Goal: Task Accomplishment & Management: Manage account settings

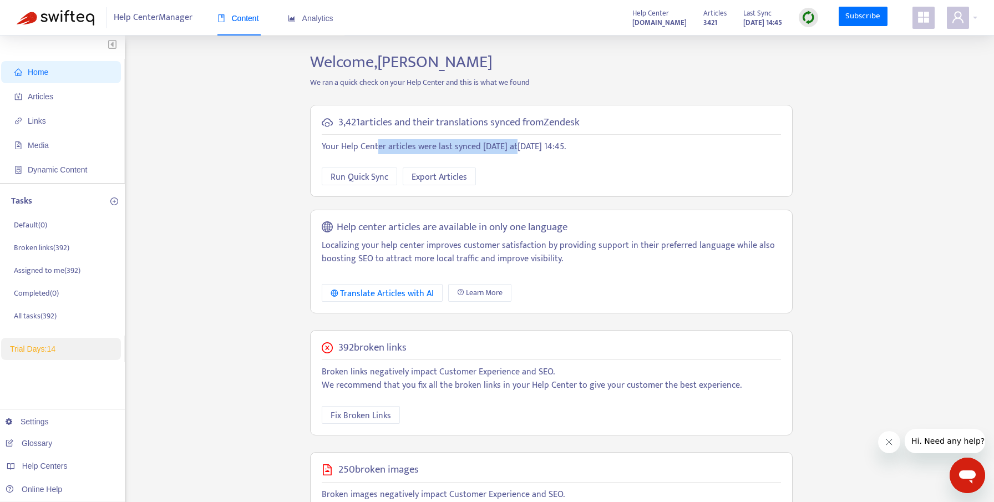
drag, startPoint x: 376, startPoint y: 141, endPoint x: 511, endPoint y: 141, distance: 135.3
click at [511, 141] on p "Your Help Center articles were last synced today at September 11, 2025 14:45 ." at bounding box center [551, 146] width 459 height 13
click at [452, 177] on span "Export Articles" at bounding box center [439, 177] width 55 height 14
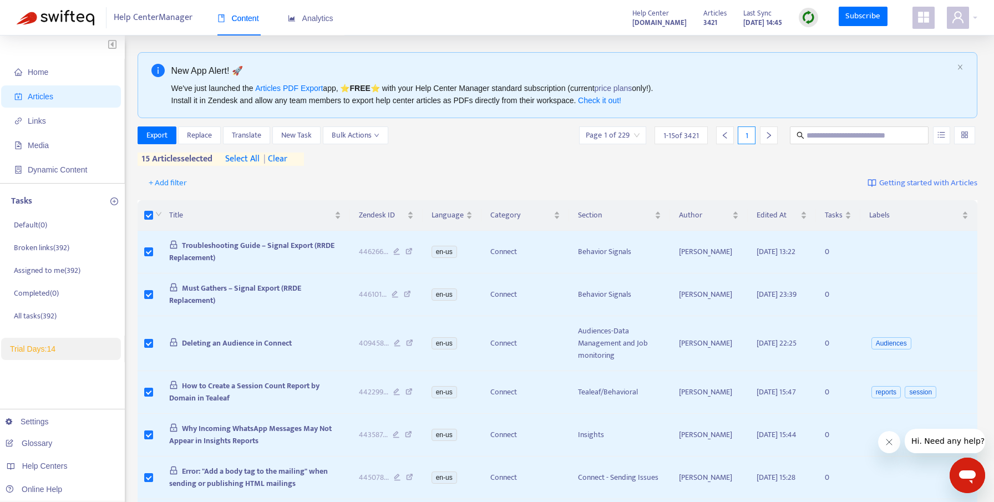
click at [253, 153] on span "select all" at bounding box center [242, 159] width 34 height 13
click at [161, 136] on span "Export" at bounding box center [156, 135] width 21 height 12
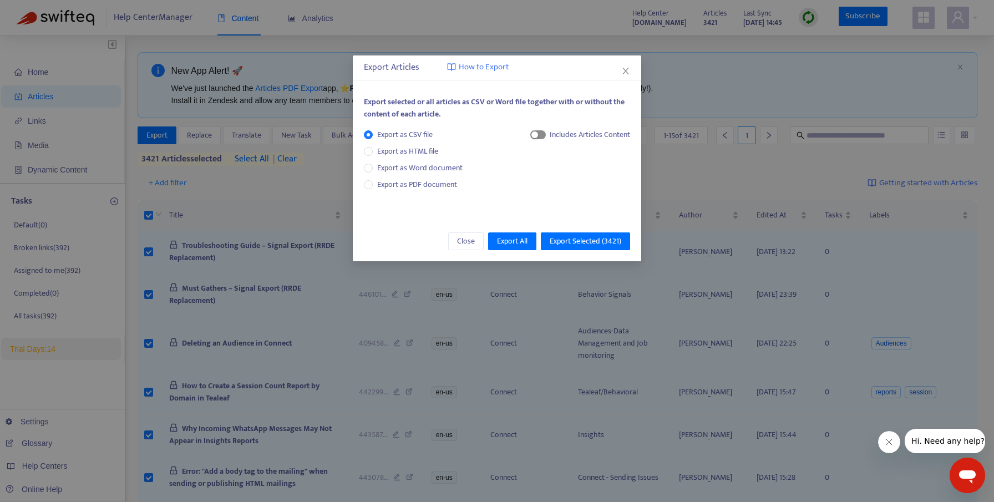
click at [542, 135] on span "button" at bounding box center [538, 134] width 16 height 9
click at [428, 174] on span "Export as Word document" at bounding box center [420, 168] width 94 height 12
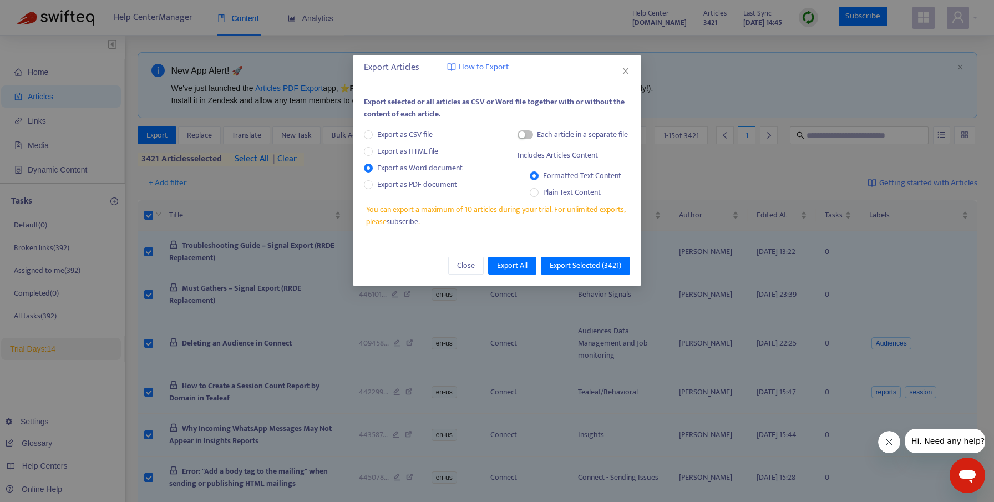
click at [404, 222] on link "subscribe" at bounding box center [403, 221] width 32 height 13
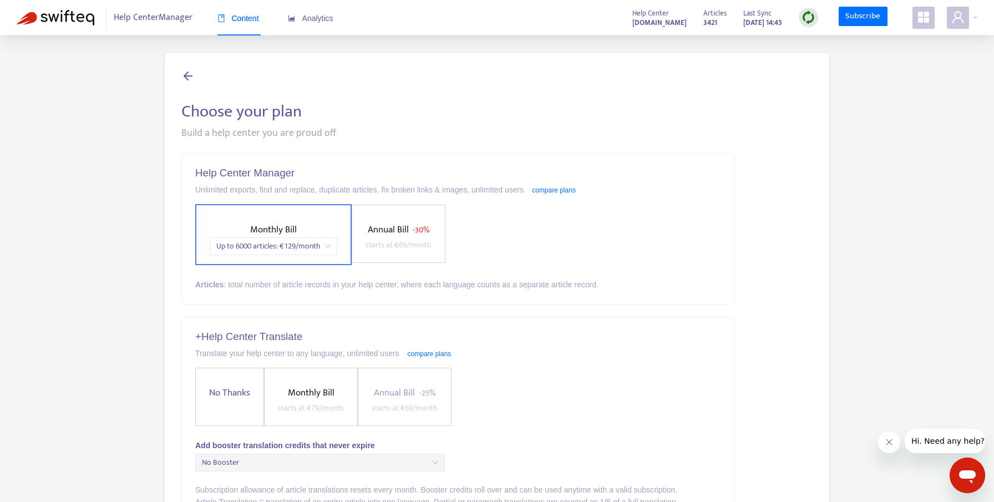
click at [188, 78] on icon at bounding box center [187, 76] width 13 height 14
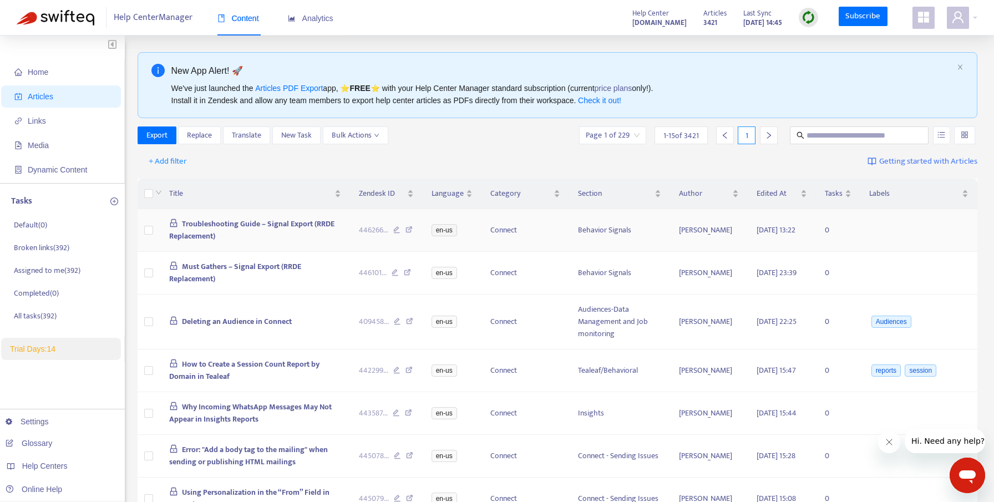
click at [244, 228] on span "Troubleshooting Guide – Signal Export (RRDE Replacement)" at bounding box center [252, 229] width 166 height 25
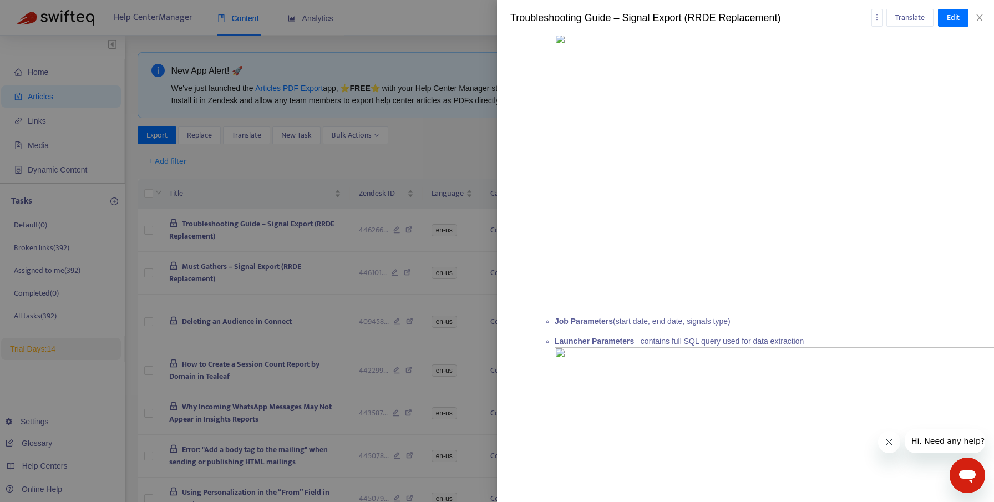
scroll to position [1054, 0]
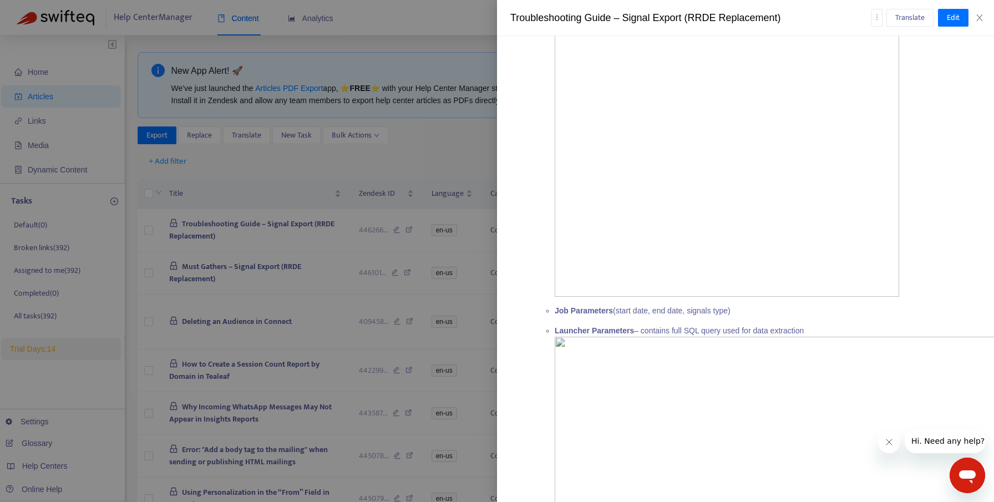
click at [660, 196] on img at bounding box center [727, 160] width 344 height 274
click at [631, 402] on img at bounding box center [939, 492] width 769 height 310
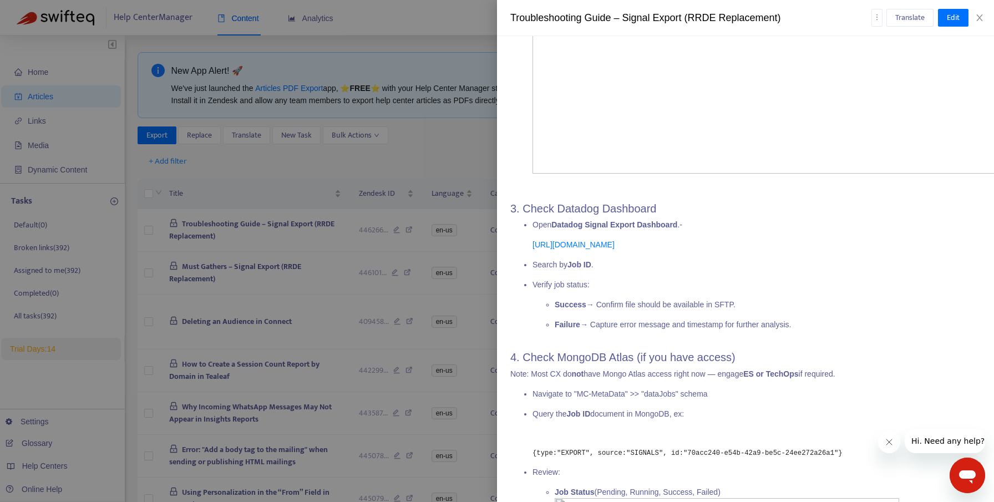
scroll to position [0, 0]
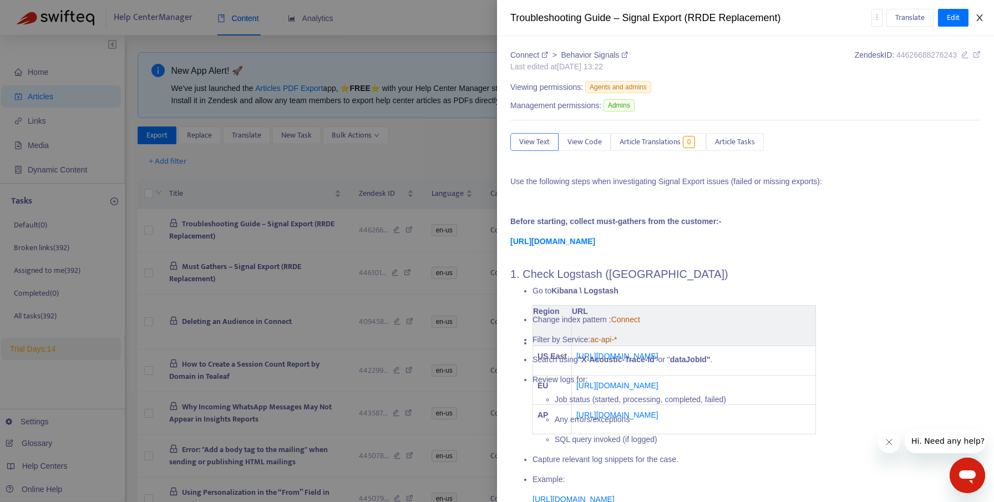
click at [983, 18] on icon "close" at bounding box center [979, 17] width 9 height 9
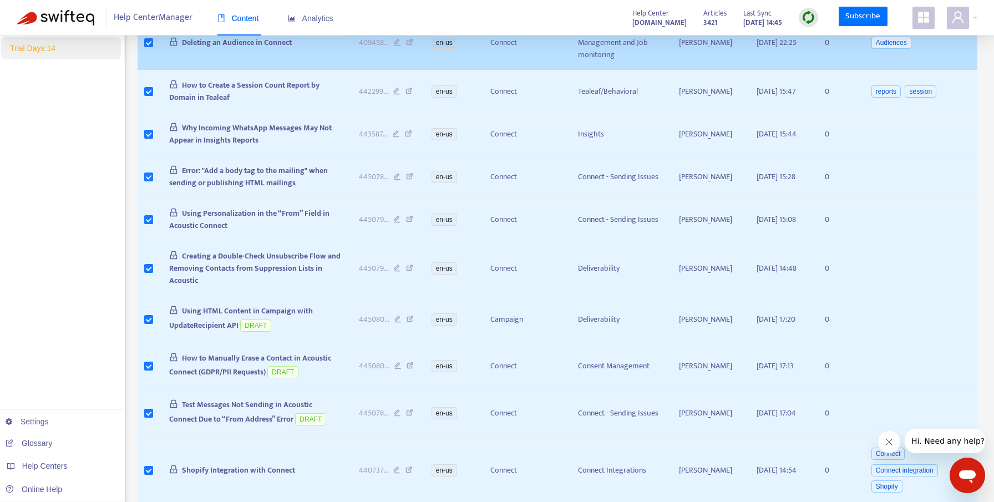
scroll to position [526, 0]
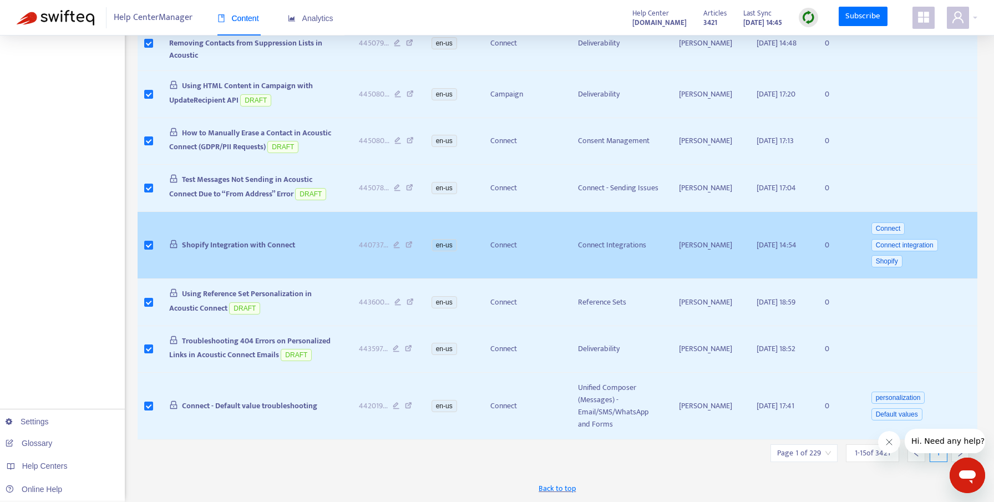
click at [152, 252] on td at bounding box center [149, 246] width 23 height 68
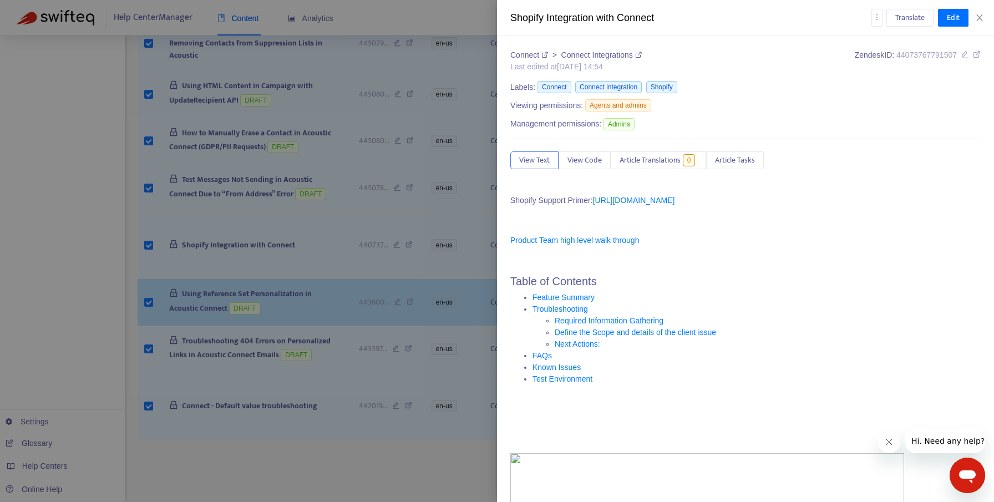
click at [152, 296] on div at bounding box center [497, 251] width 994 height 502
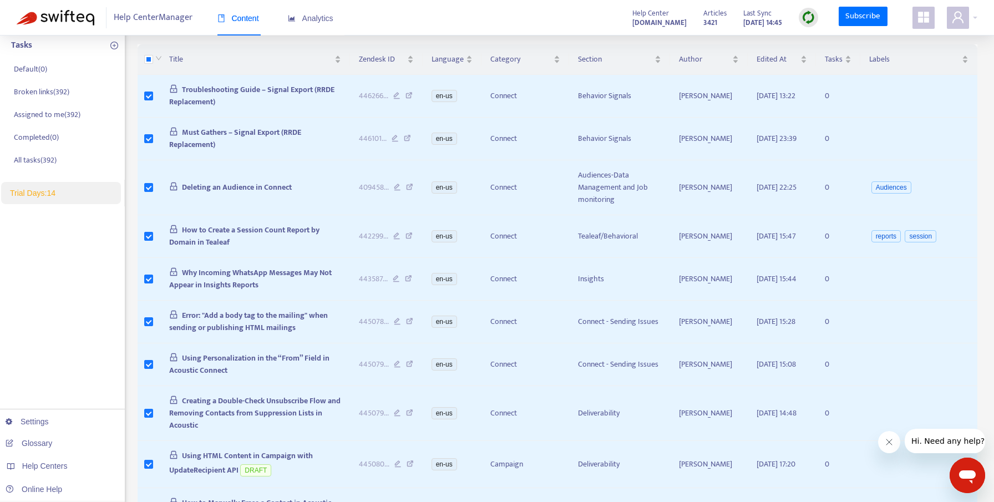
scroll to position [0, 0]
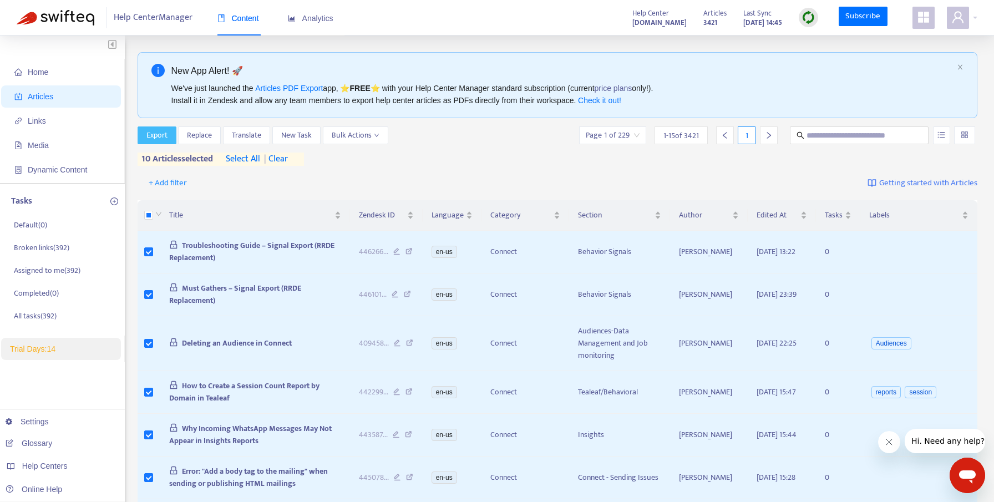
click at [167, 140] on span "Export" at bounding box center [156, 135] width 21 height 12
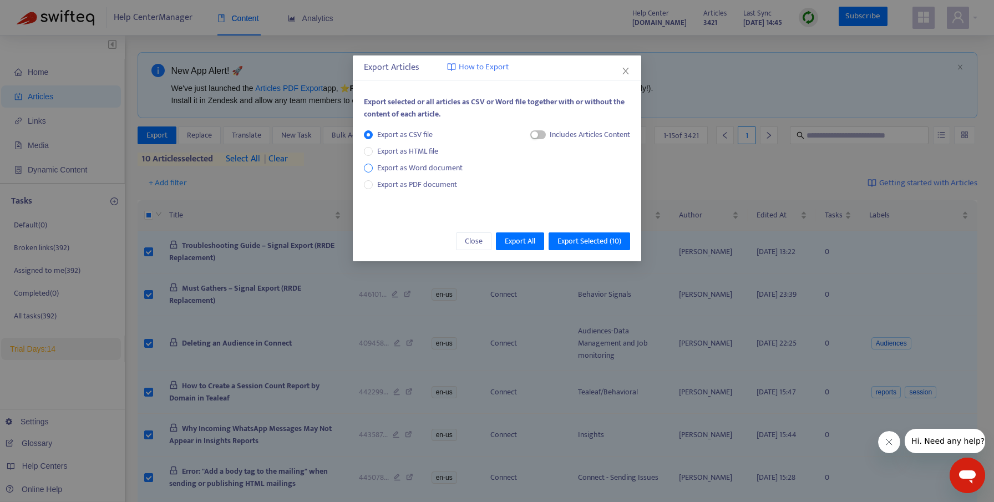
click at [428, 164] on span "Export as Word document" at bounding box center [420, 168] width 94 height 12
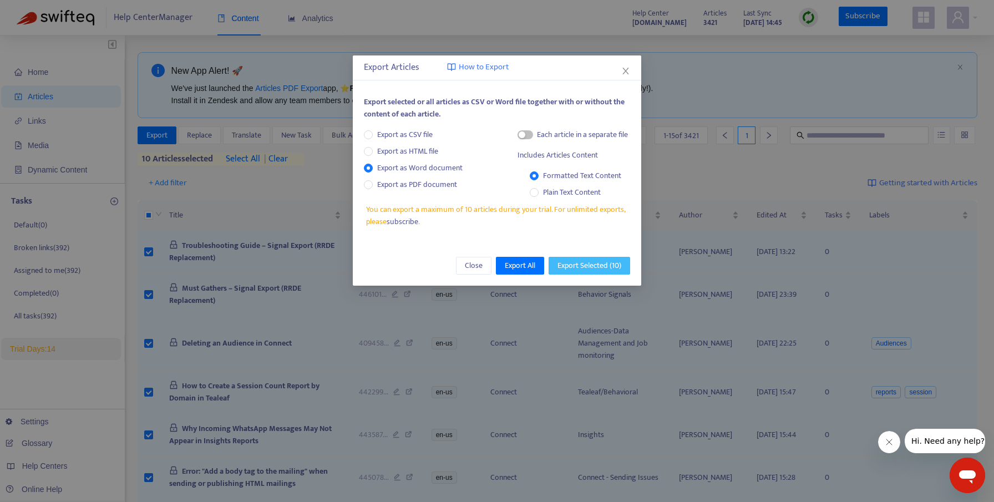
click at [588, 265] on span "Export Selected ( 10 )" at bounding box center [589, 266] width 64 height 12
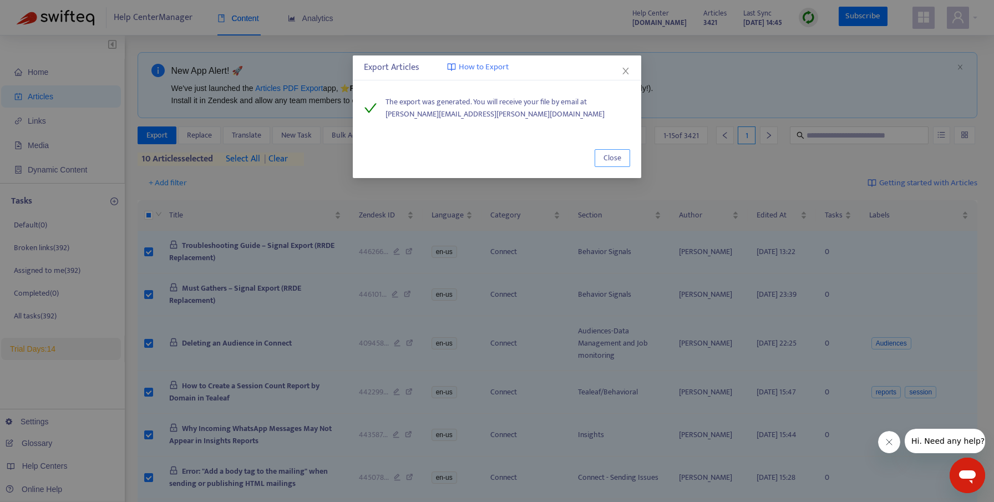
click at [620, 160] on span "Close" at bounding box center [612, 158] width 18 height 12
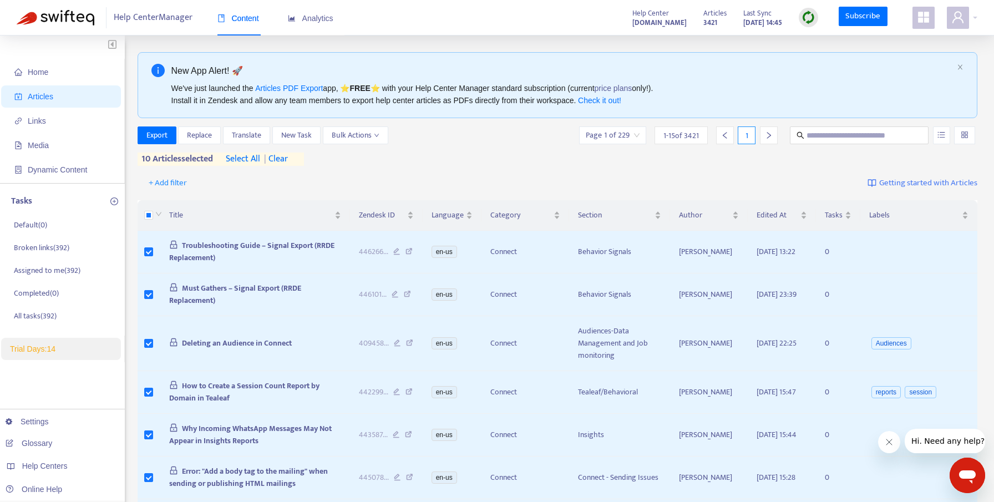
click at [287, 156] on span "| clear" at bounding box center [274, 159] width 28 height 13
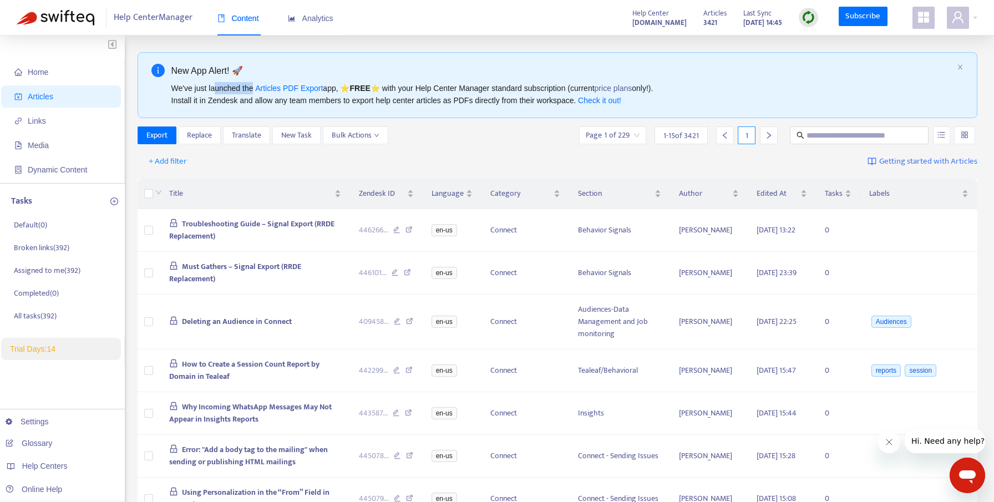
drag, startPoint x: 215, startPoint y: 87, endPoint x: 256, endPoint y: 87, distance: 41.0
click at [256, 87] on div "We've just launched the Articles PDF Export app, ⭐ FREE ⭐️ with your Help Cente…" at bounding box center [562, 94] width 782 height 24
drag, startPoint x: 378, startPoint y: 82, endPoint x: 395, endPoint y: 82, distance: 17.7
click at [395, 82] on div "New App Alert! 🚀 We've just launched the Articles PDF Export app, ⭐ FREE ⭐️ wit…" at bounding box center [562, 85] width 782 height 43
drag, startPoint x: 398, startPoint y: 89, endPoint x: 493, endPoint y: 89, distance: 95.4
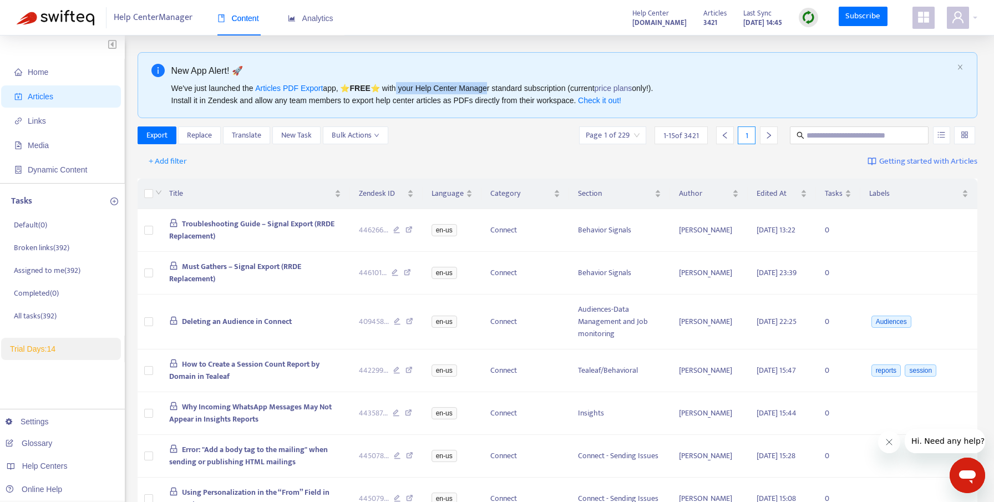
click at [494, 89] on div "We've just launched the Articles PDF Export app, ⭐ FREE ⭐️ with your Help Cente…" at bounding box center [562, 94] width 782 height 24
drag, startPoint x: 509, startPoint y: 91, endPoint x: 562, endPoint y: 91, distance: 52.7
click at [562, 91] on div "We've just launched the Articles PDF Export app, ⭐ FREE ⭐️ with your Help Cente…" at bounding box center [562, 94] width 782 height 24
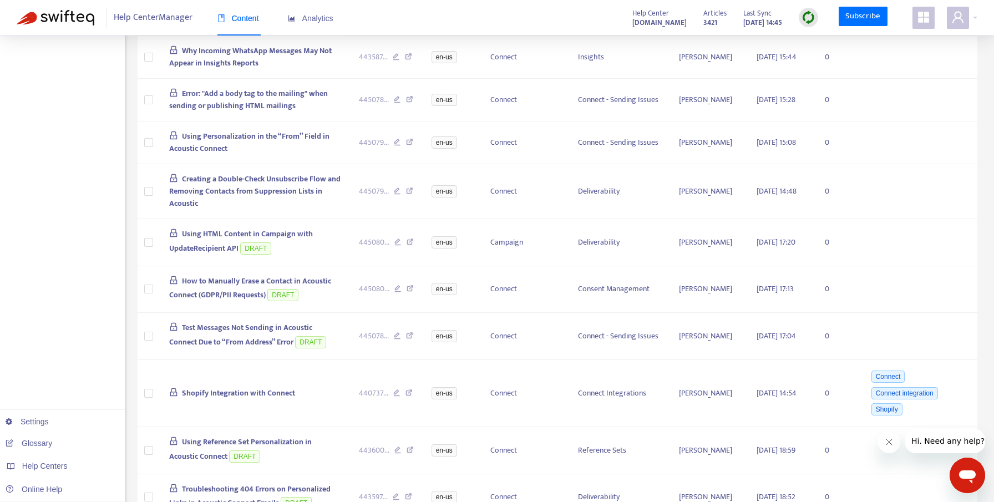
scroll to position [504, 0]
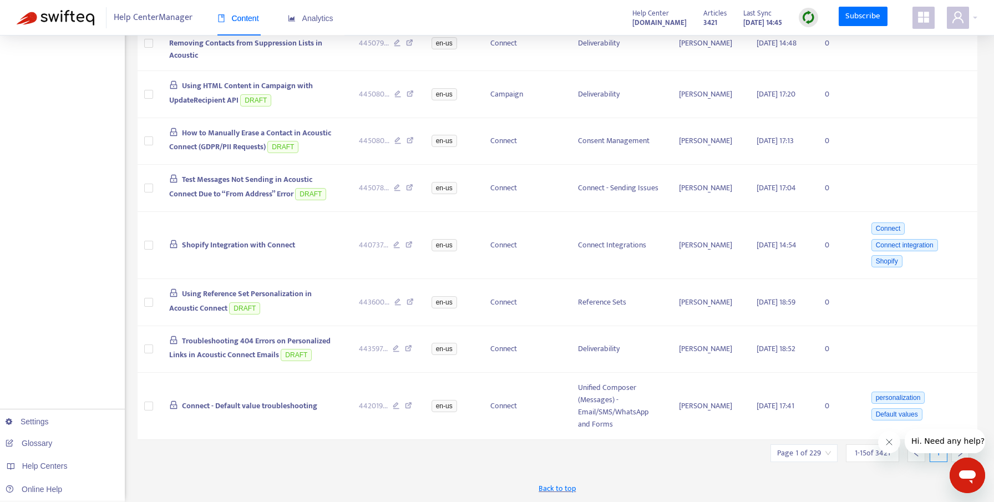
click at [891, 445] on icon "Close message from company" at bounding box center [889, 442] width 9 height 9
click at [957, 448] on div at bounding box center [960, 453] width 18 height 18
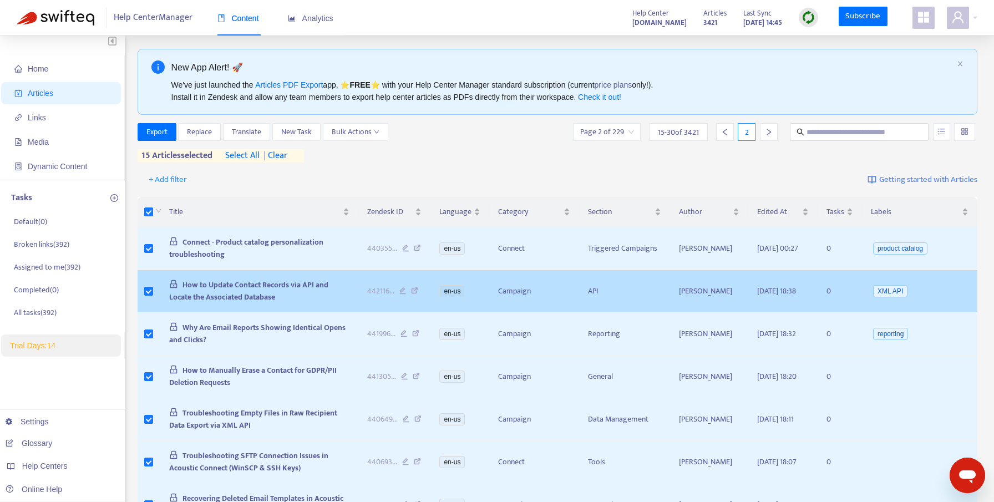
scroll to position [440, 0]
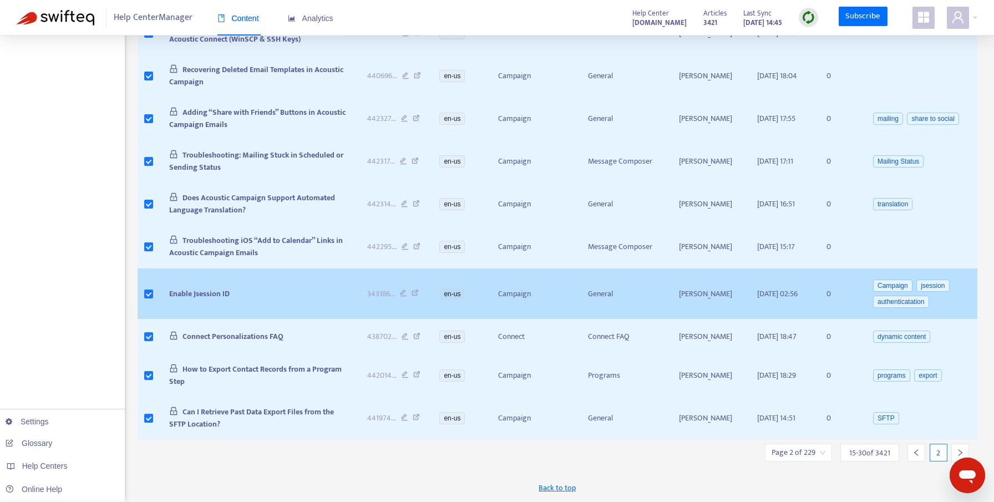
click at [148, 292] on td at bounding box center [149, 293] width 23 height 51
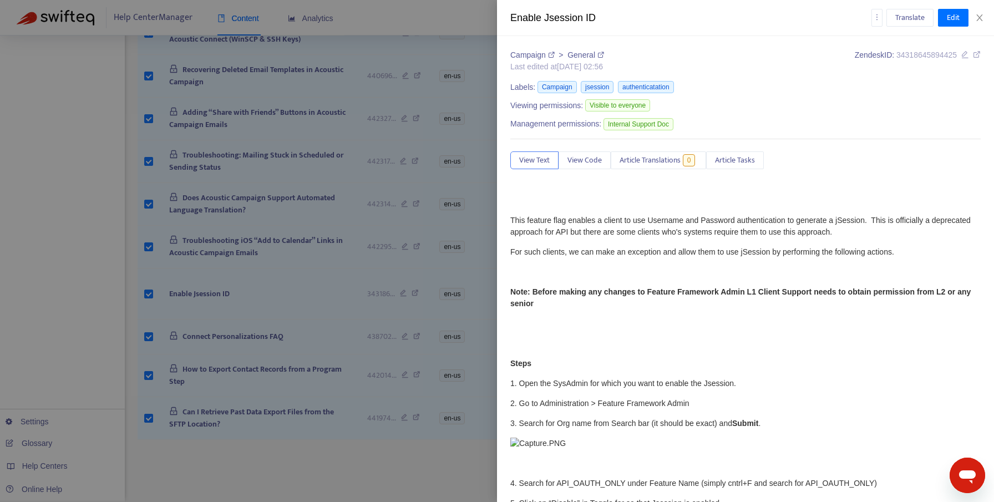
click at [148, 337] on div at bounding box center [497, 251] width 994 height 502
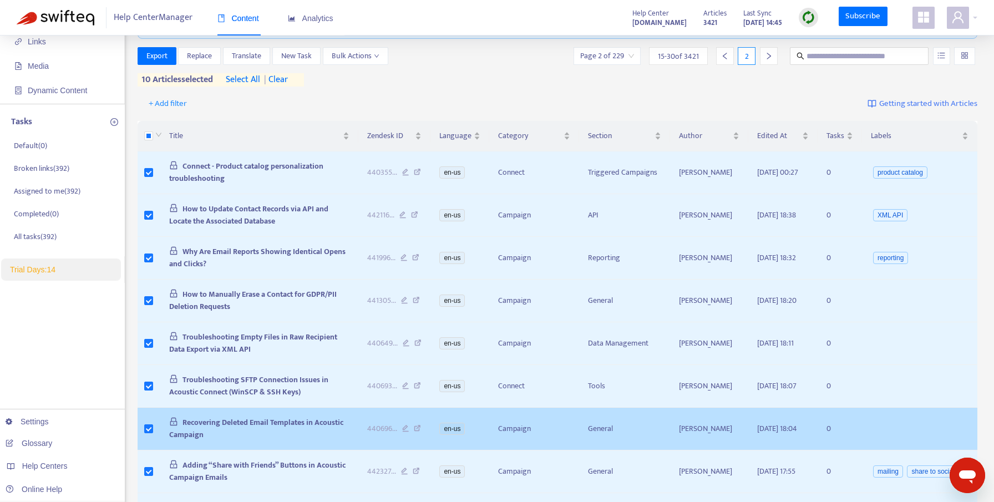
scroll to position [0, 0]
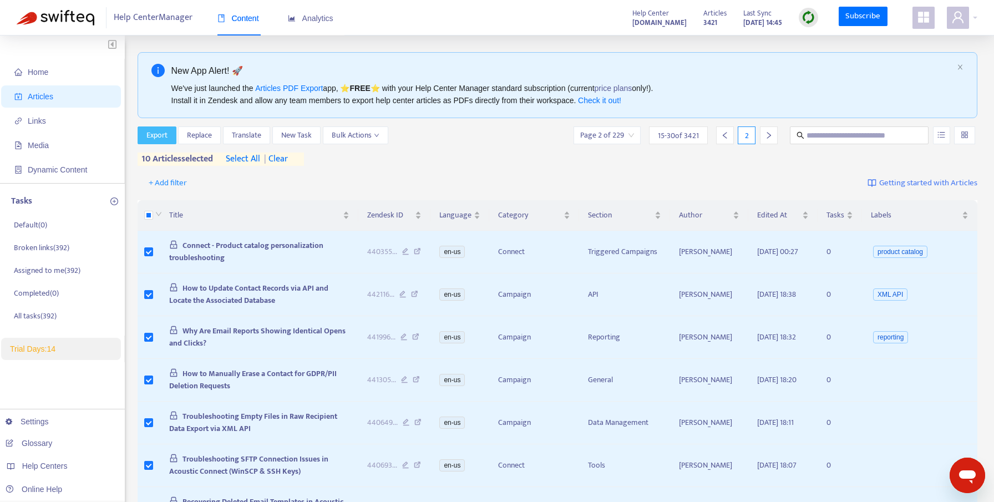
click at [147, 137] on span "Export" at bounding box center [156, 135] width 21 height 12
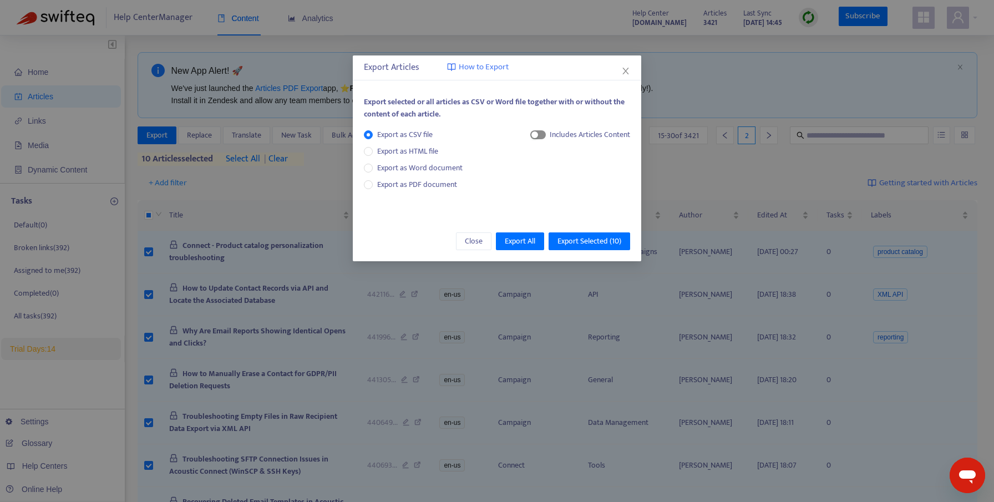
click at [542, 136] on span "button" at bounding box center [538, 134] width 16 height 9
click at [529, 247] on span "Export All" at bounding box center [520, 241] width 31 height 12
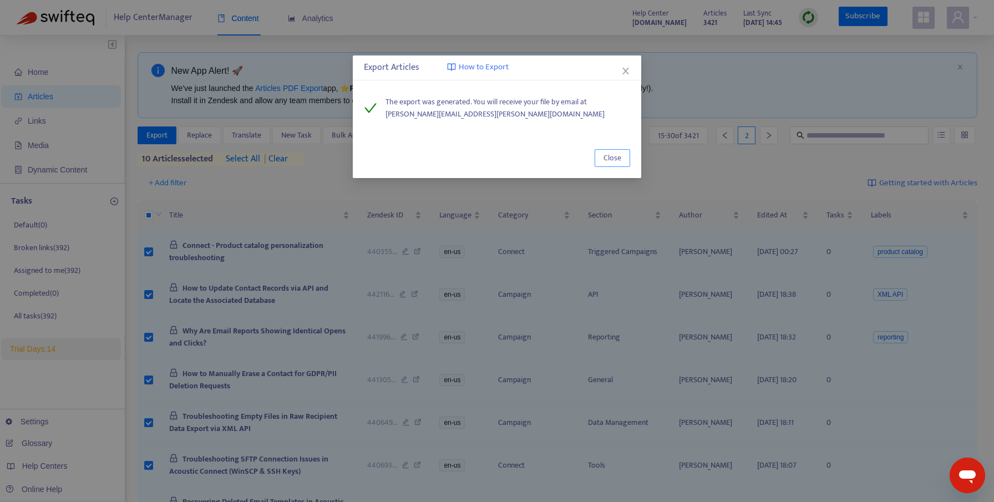
click at [616, 156] on span "Close" at bounding box center [612, 158] width 18 height 12
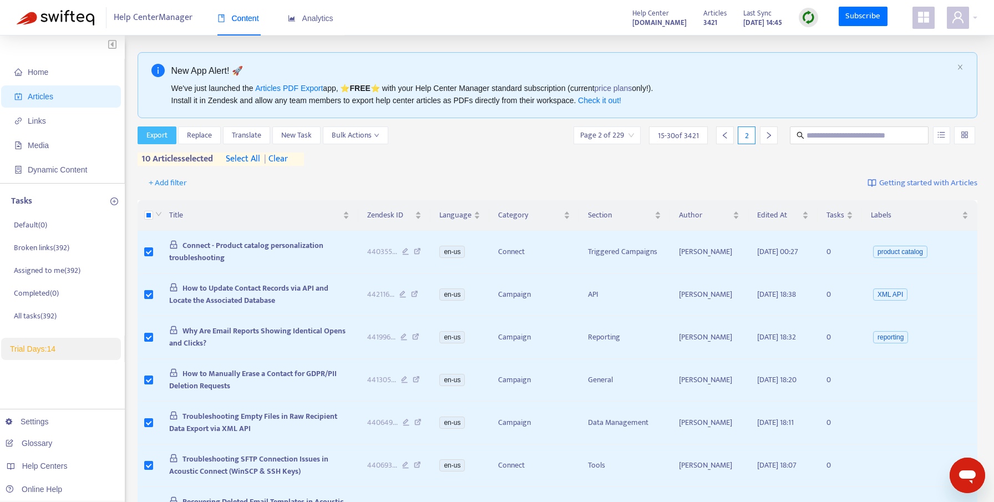
click at [153, 140] on span "Export" at bounding box center [156, 135] width 21 height 12
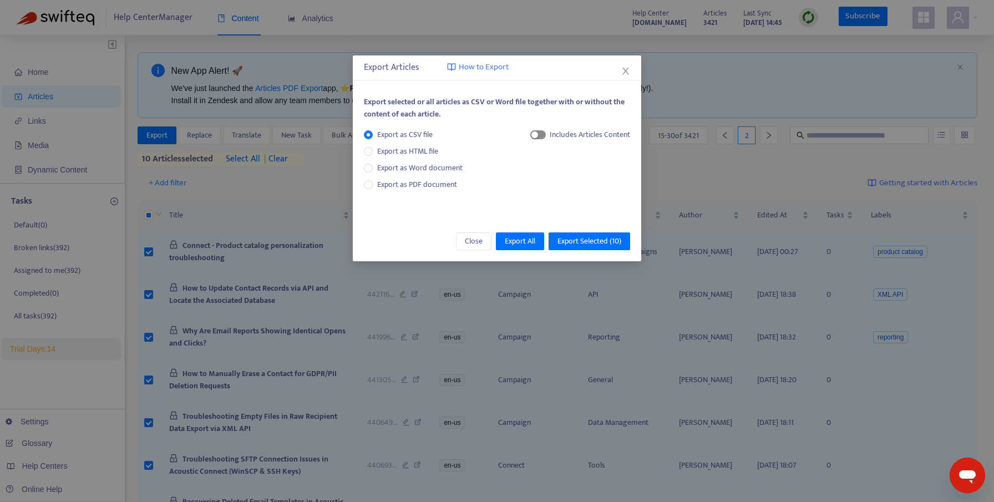
click at [535, 136] on div "button" at bounding box center [534, 134] width 7 height 7
click at [549, 166] on label "HTML Content" at bounding box center [574, 172] width 64 height 12
drag, startPoint x: 393, startPoint y: 155, endPoint x: 450, endPoint y: 155, distance: 57.1
click at [450, 155] on div "Export as HTML file" at bounding box center [418, 151] width 108 height 12
click at [527, 245] on span "Export All" at bounding box center [520, 241] width 31 height 12
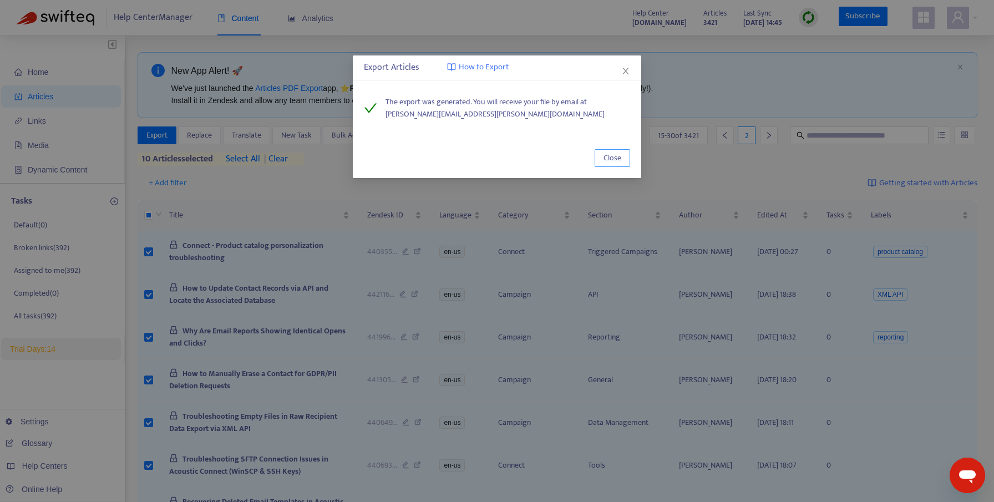
click at [609, 159] on span "Close" at bounding box center [612, 158] width 18 height 12
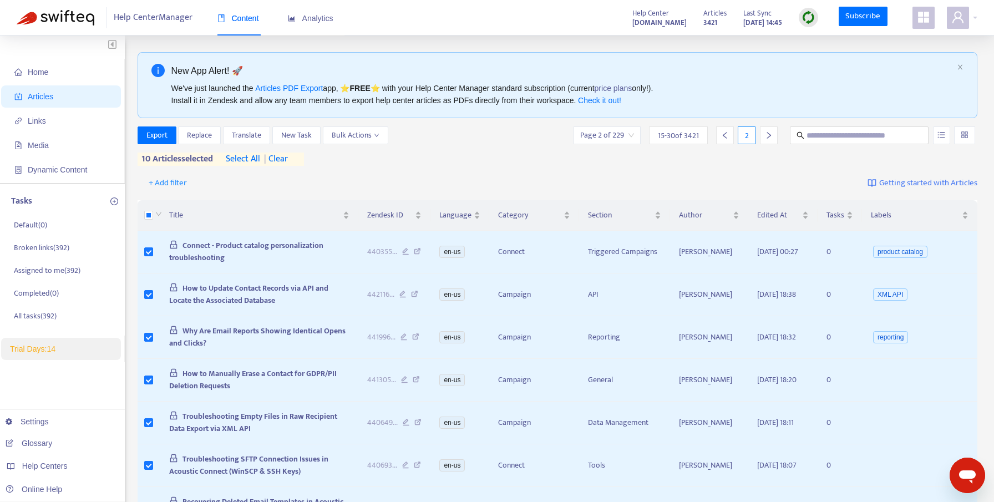
click at [453, 79] on div "New App Alert! 🚀 We've just launched the Articles PDF Export app, ⭐ FREE ⭐️ wit…" at bounding box center [562, 85] width 782 height 43
click at [302, 22] on span "Analytics" at bounding box center [310, 18] width 45 height 9
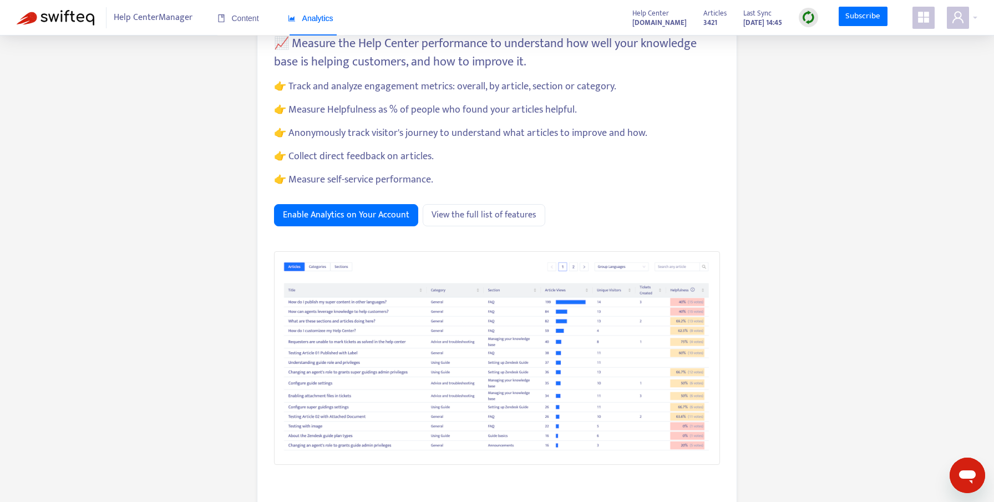
scroll to position [126, 0]
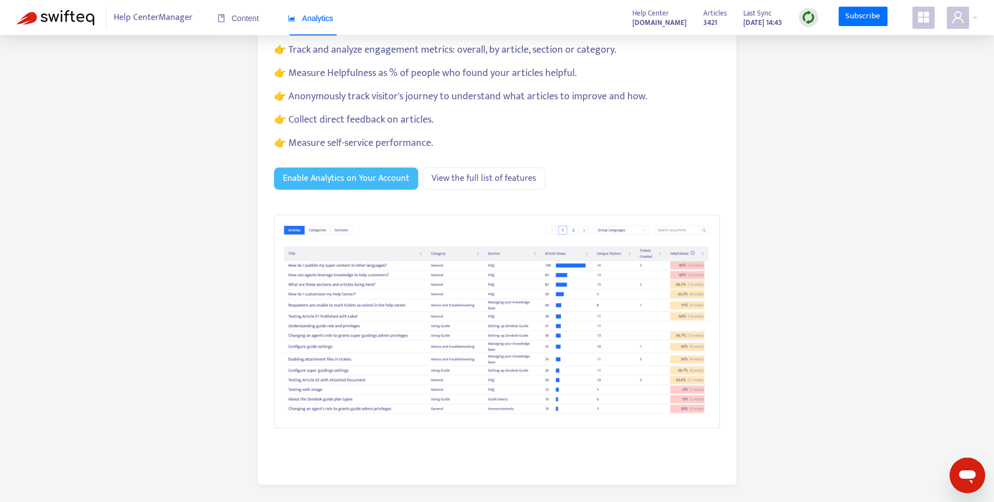
click at [350, 181] on span "Enable Analytics on Your Account" at bounding box center [346, 178] width 126 height 14
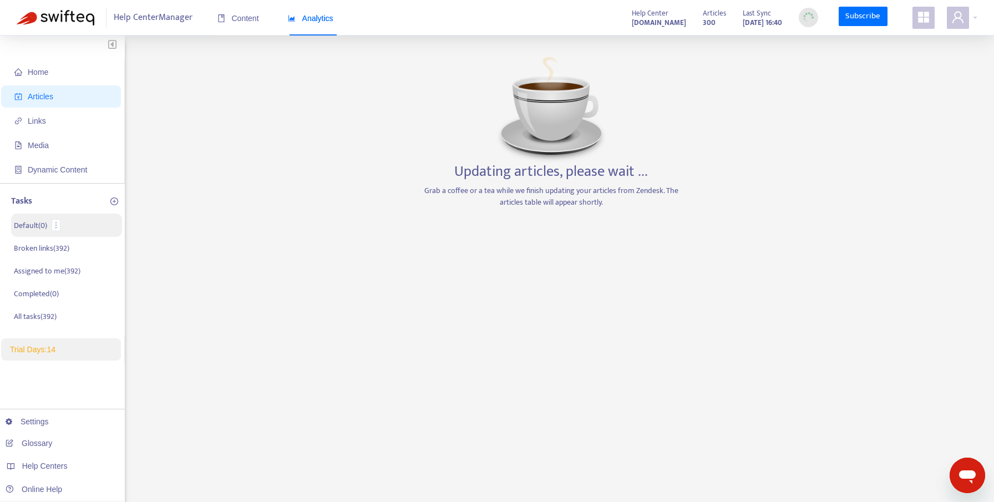
click at [49, 223] on li "Default ( 0 )" at bounding box center [66, 225] width 111 height 23
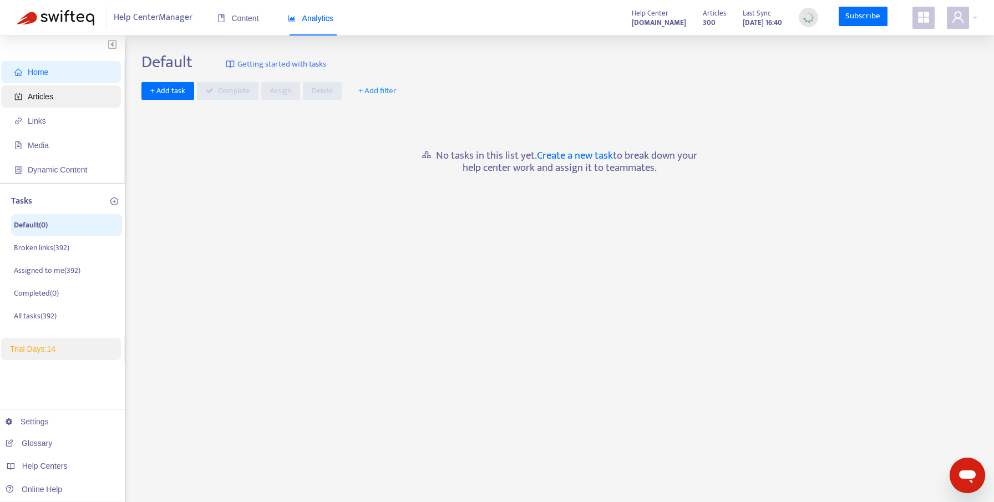
click at [45, 95] on span "Articles" at bounding box center [41, 96] width 26 height 9
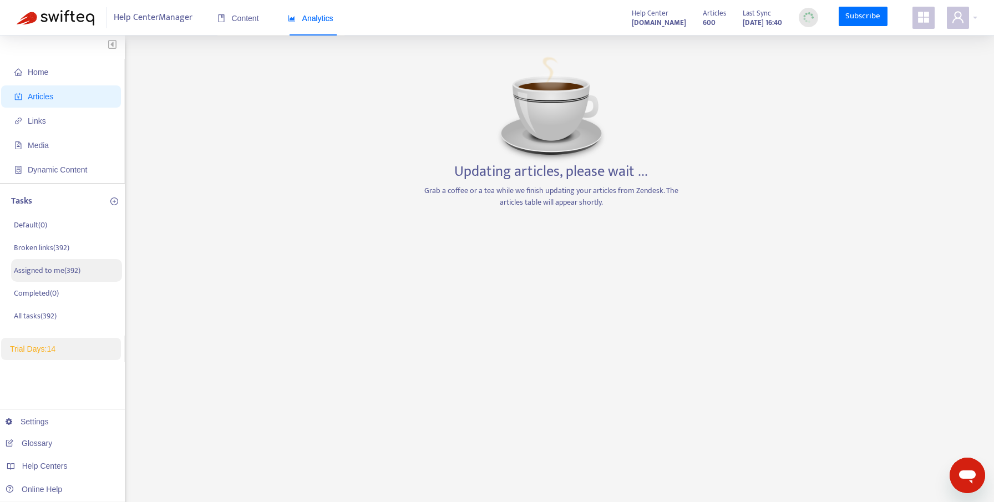
click at [43, 273] on p "Assigned to me ( 392 )" at bounding box center [47, 271] width 67 height 12
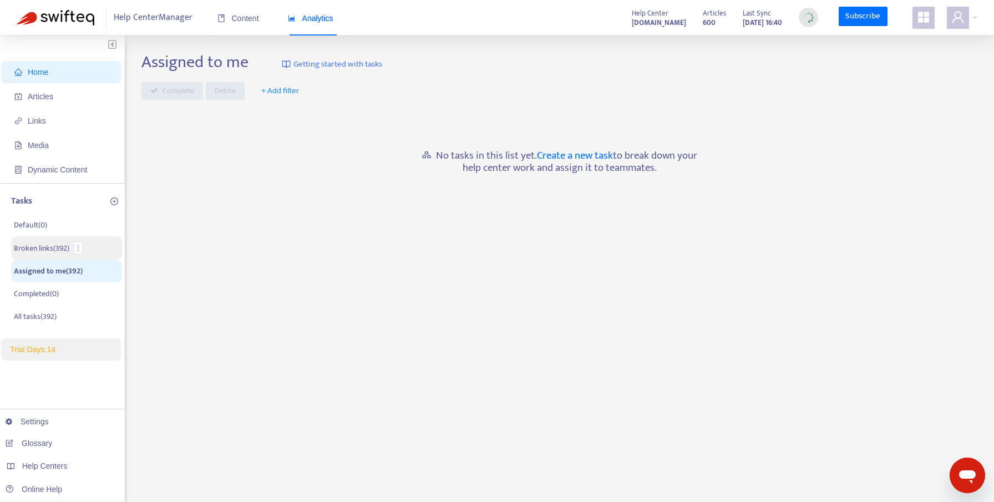
click at [44, 243] on p "Broken links ( 392 )" at bounding box center [41, 248] width 55 height 12
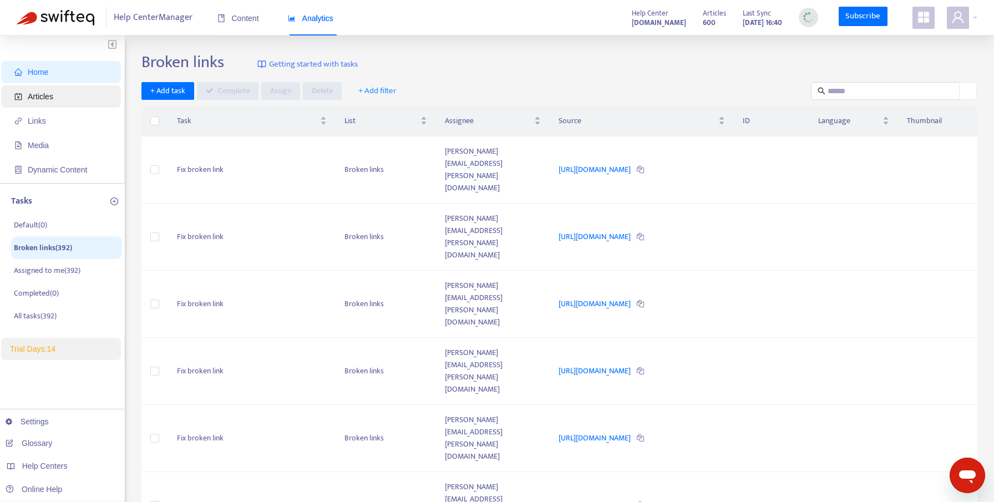
click at [44, 93] on span "Articles" at bounding box center [41, 96] width 26 height 9
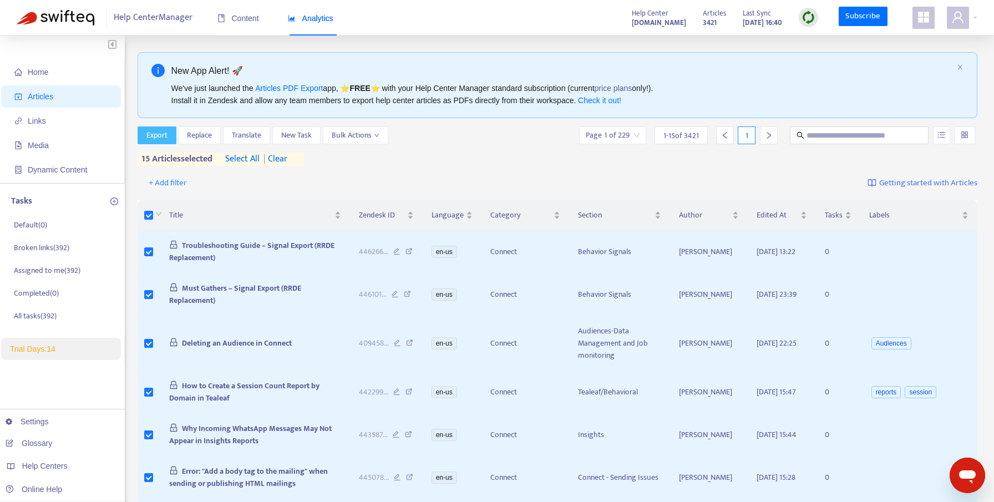
click at [162, 135] on span "Export" at bounding box center [156, 135] width 21 height 12
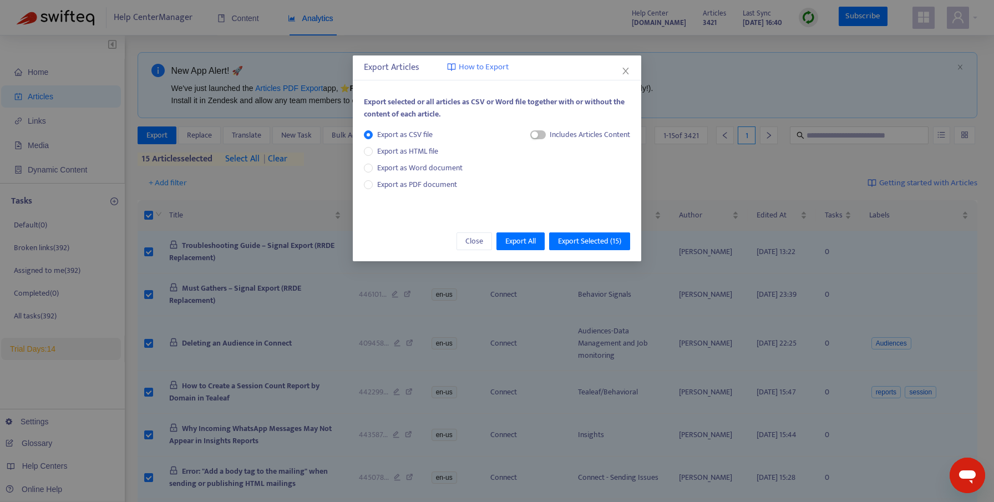
click at [553, 137] on div "Includes Articles Content" at bounding box center [590, 135] width 80 height 12
click at [535, 135] on div "button" at bounding box center [534, 134] width 7 height 7
click at [532, 241] on span "Export All" at bounding box center [520, 241] width 31 height 12
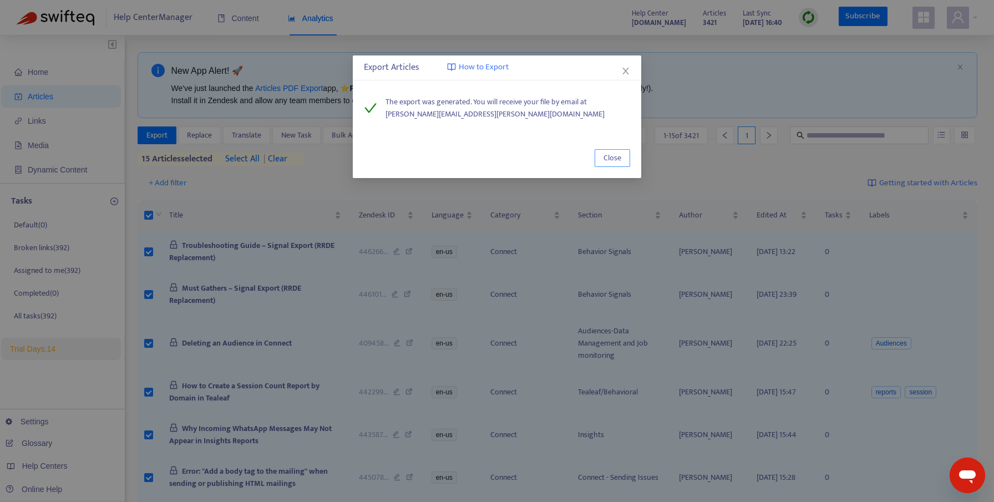
click at [611, 157] on span "Close" at bounding box center [612, 158] width 18 height 12
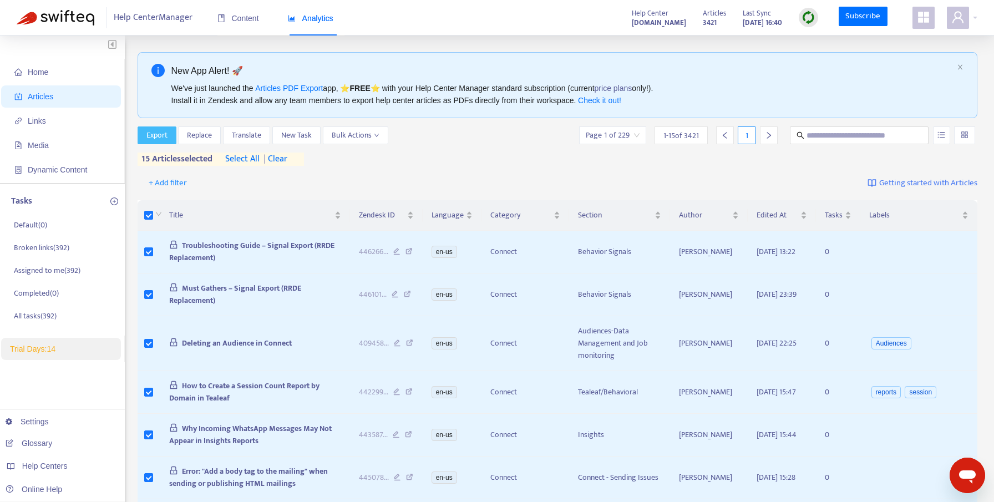
click at [158, 136] on span "Export" at bounding box center [156, 135] width 21 height 12
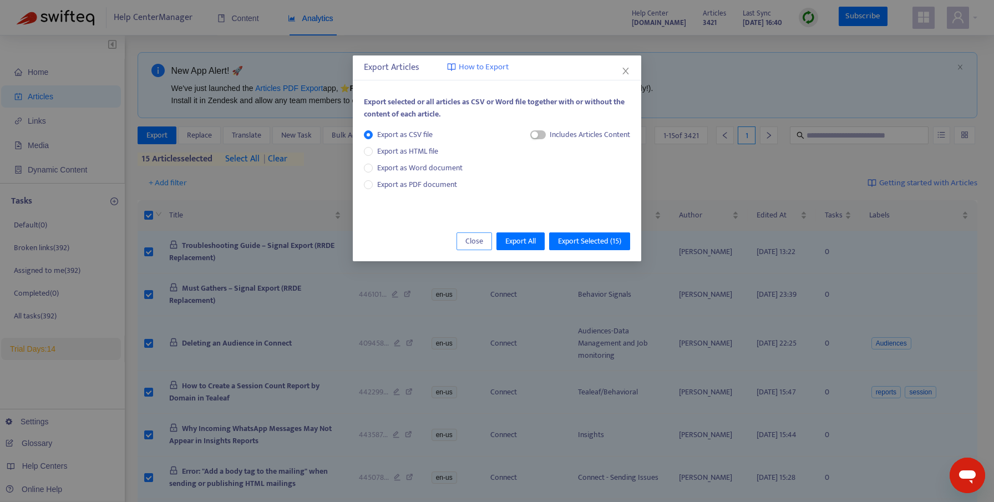
click at [474, 242] on span "Close" at bounding box center [474, 241] width 18 height 12
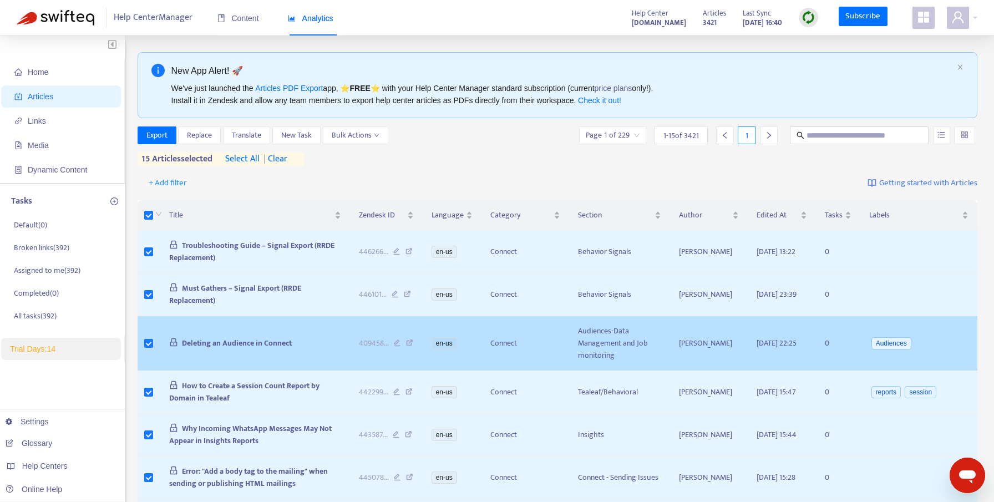
scroll to position [526, 0]
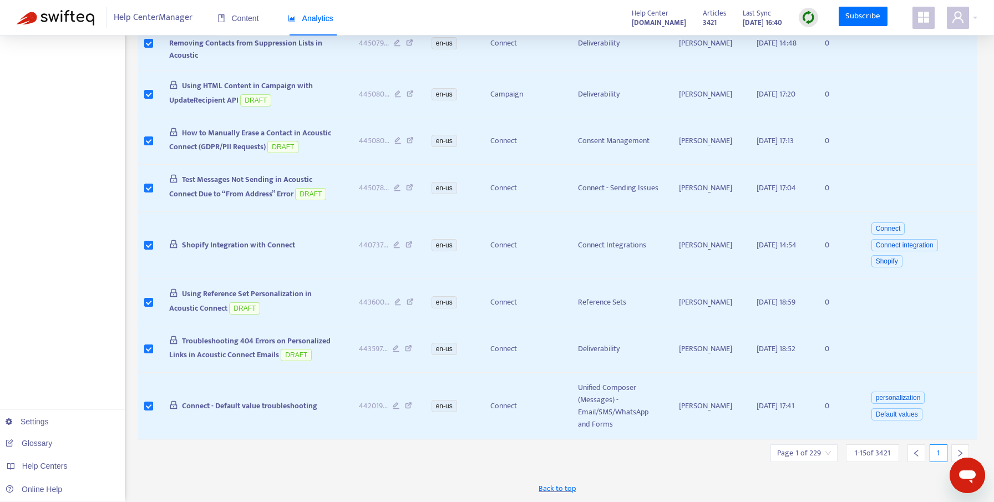
click at [918, 455] on icon "left" at bounding box center [916, 453] width 8 height 8
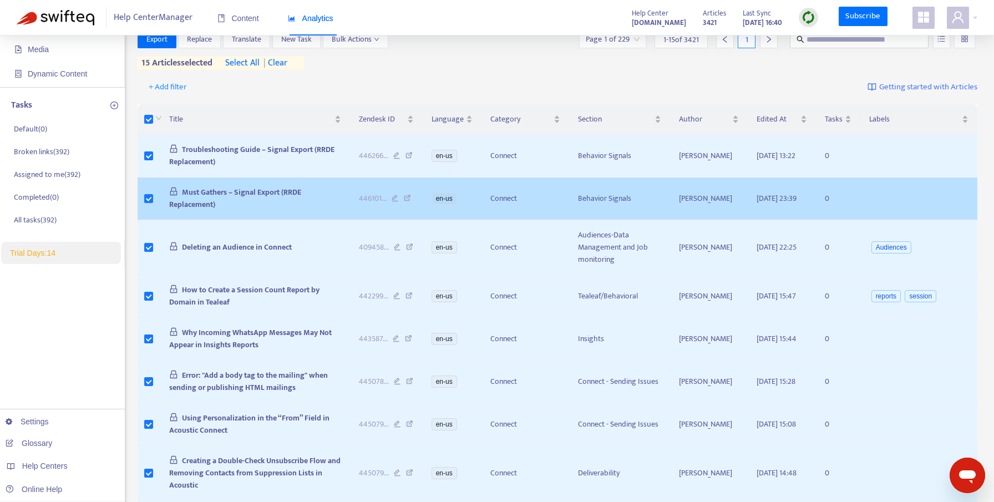
scroll to position [70, 0]
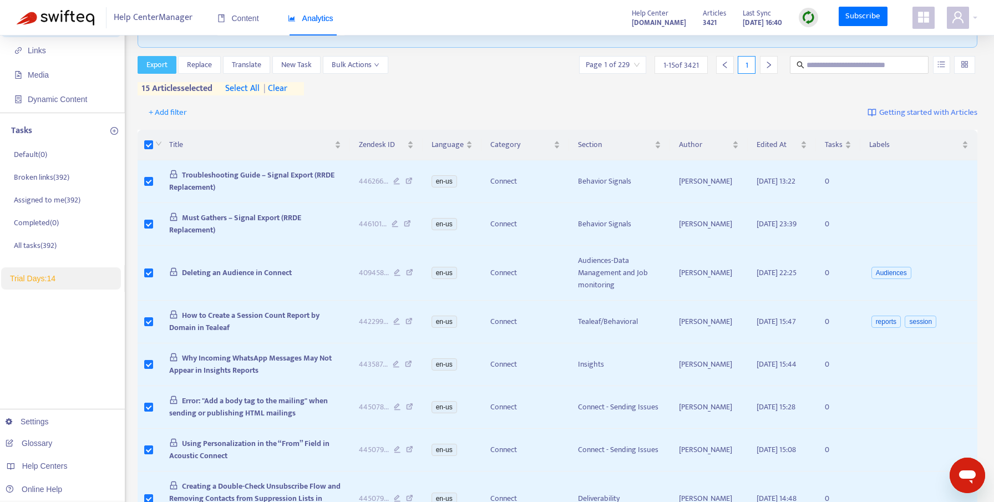
click at [166, 67] on span "Export" at bounding box center [156, 65] width 21 height 12
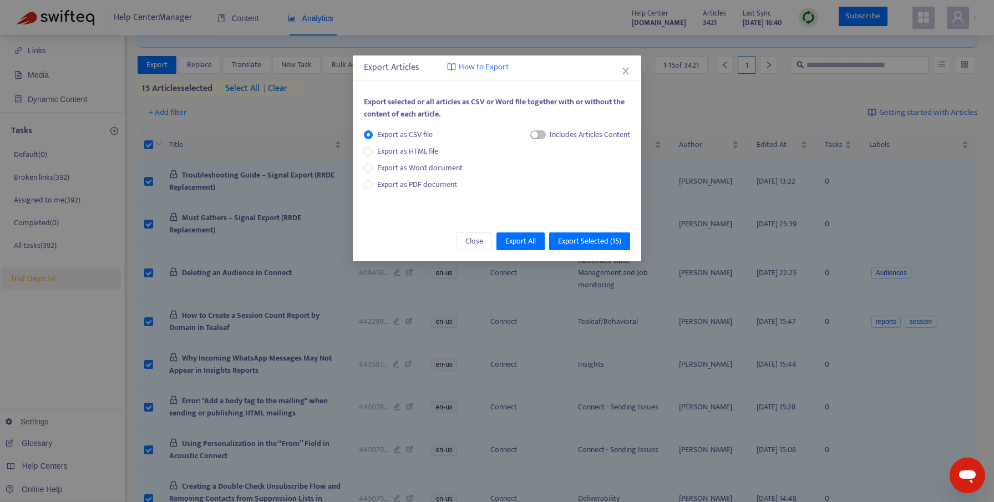
click at [534, 141] on div "Includes Articles Content" at bounding box center [580, 139] width 100 height 21
click at [536, 140] on div "Includes Articles Content" at bounding box center [580, 139] width 100 height 21
click at [537, 136] on span "button" at bounding box center [538, 134] width 16 height 9
click at [610, 245] on span "Export Selected ( 15 )" at bounding box center [589, 241] width 63 height 12
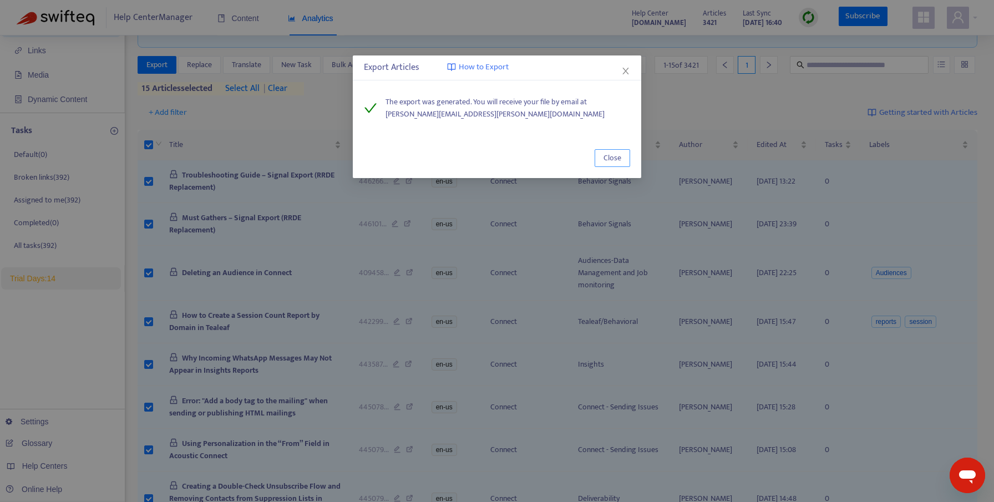
click at [611, 157] on span "Close" at bounding box center [612, 158] width 18 height 12
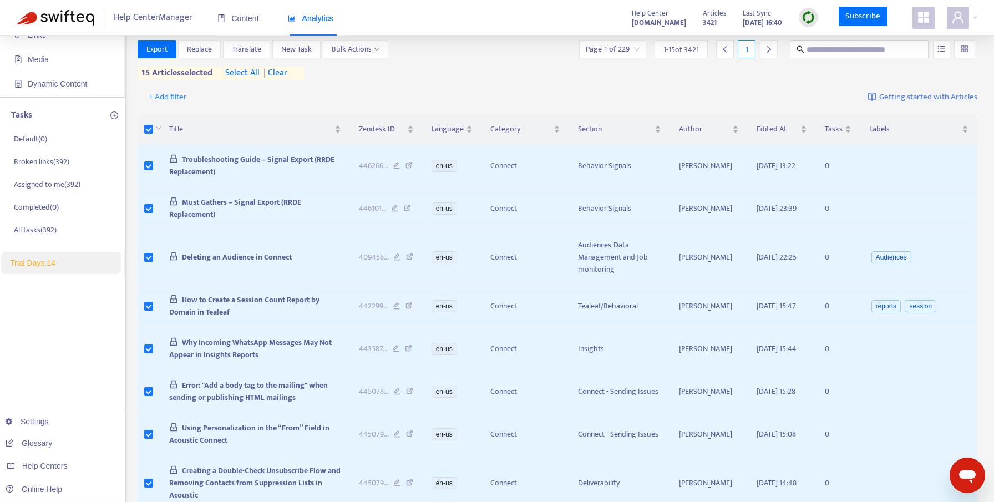
scroll to position [0, 0]
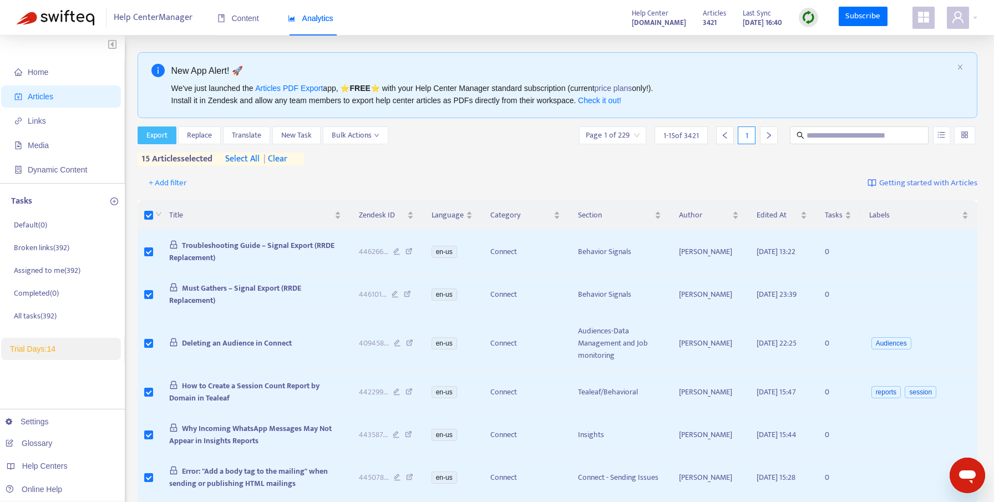
click at [166, 139] on span "Export" at bounding box center [156, 135] width 21 height 12
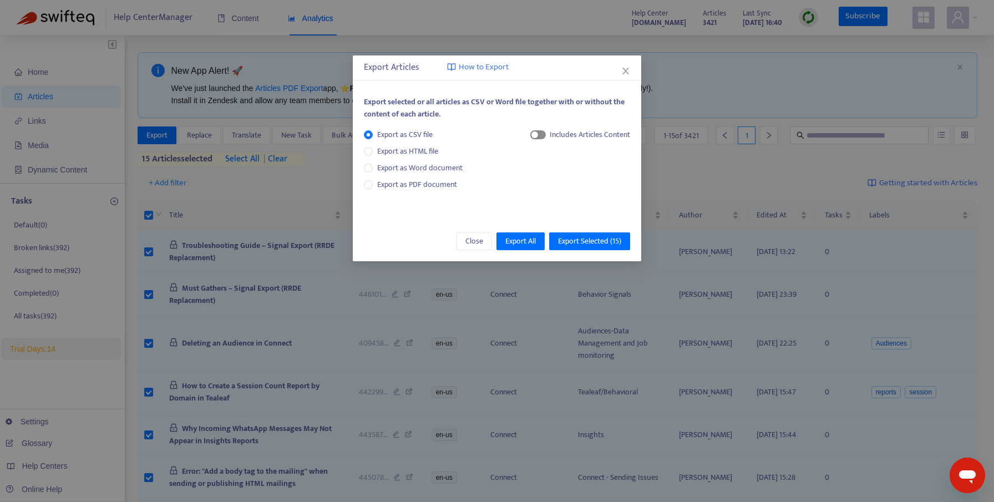
click at [541, 137] on span "button" at bounding box center [538, 134] width 16 height 9
click at [582, 242] on span "Export Selected ( 15 )" at bounding box center [589, 241] width 63 height 12
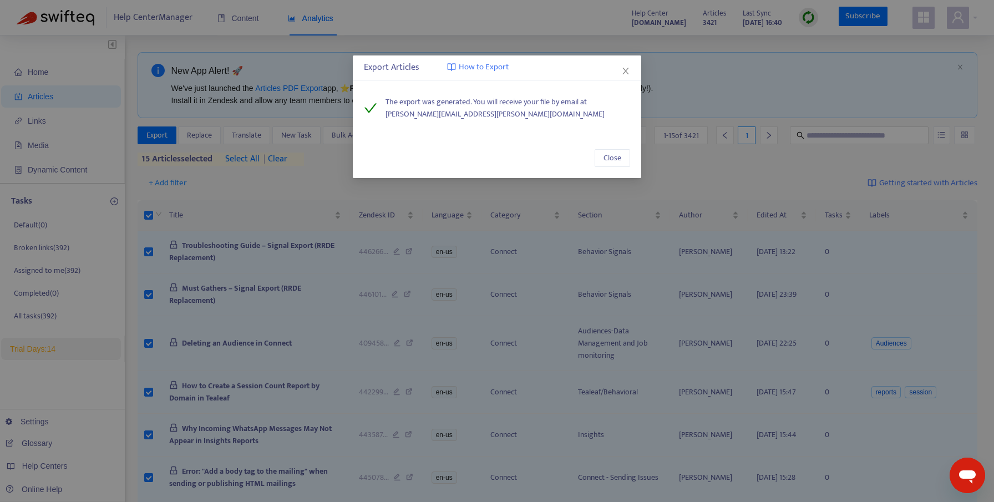
click at [469, 72] on span "How to Export" at bounding box center [484, 67] width 50 height 13
click at [602, 160] on button "Close" at bounding box center [612, 158] width 35 height 18
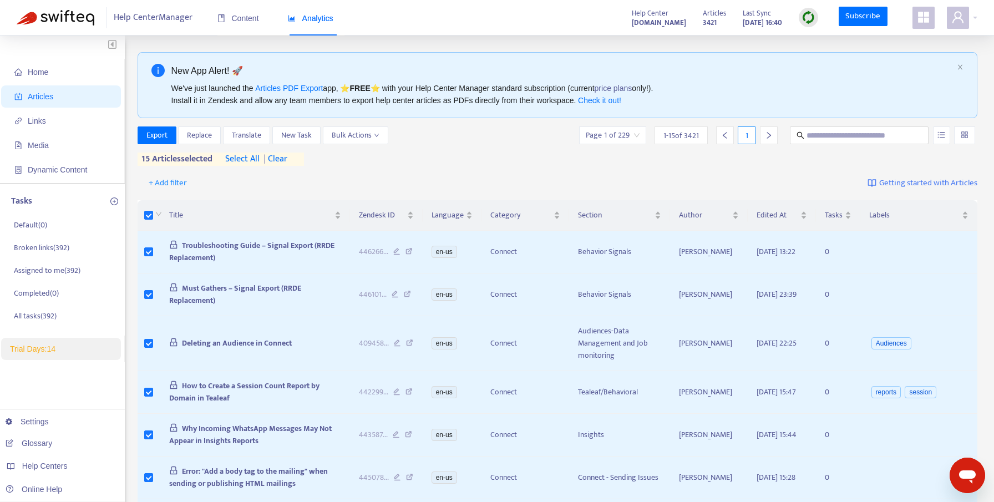
click at [256, 153] on span "select all" at bounding box center [242, 159] width 34 height 13
click at [167, 134] on span "Export" at bounding box center [156, 135] width 21 height 12
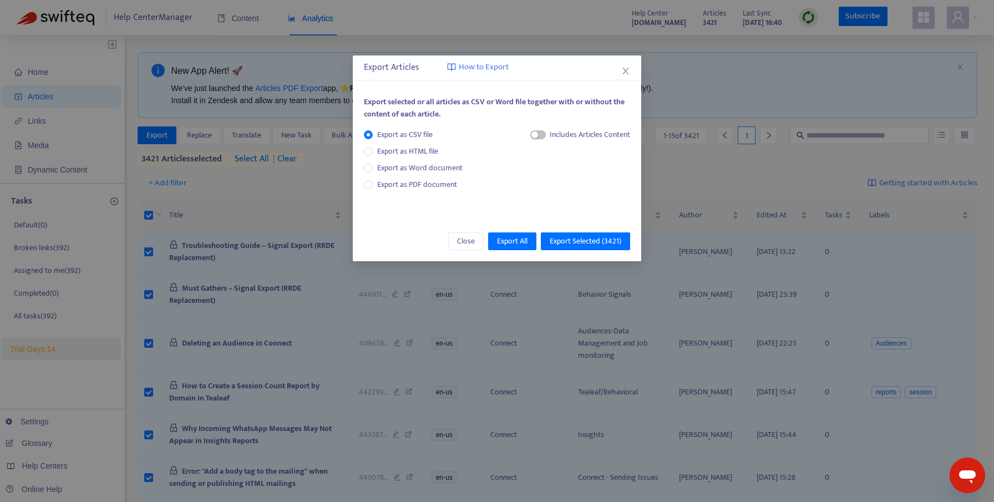
click at [570, 135] on div "Includes Articles Content" at bounding box center [590, 135] width 80 height 12
click at [535, 135] on div "button" at bounding box center [534, 134] width 7 height 7
click at [514, 237] on span "Export All" at bounding box center [512, 241] width 31 height 12
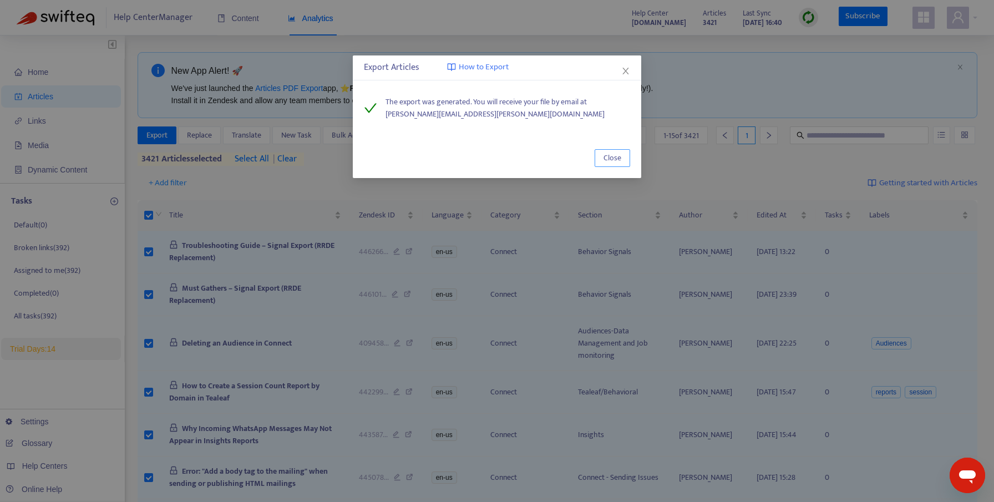
click at [613, 156] on span "Close" at bounding box center [612, 158] width 18 height 12
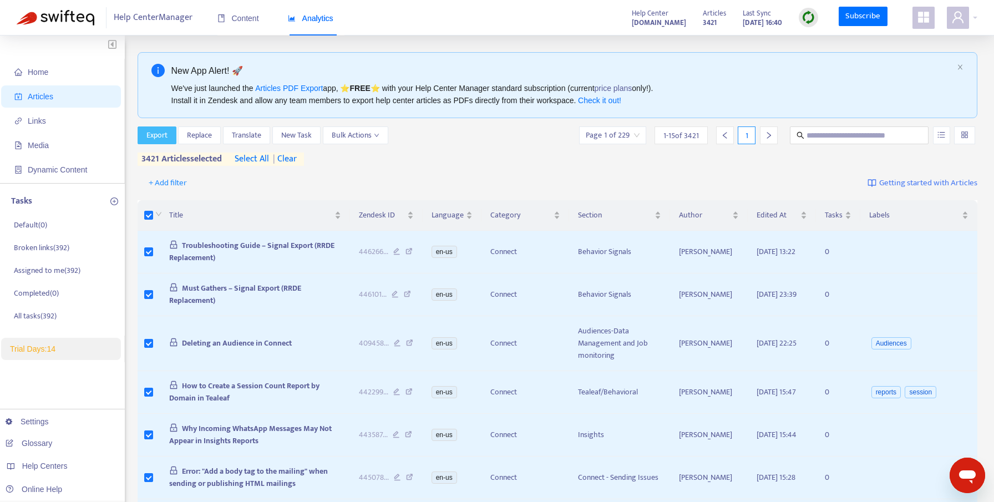
click at [168, 130] on span "Export" at bounding box center [156, 135] width 21 height 12
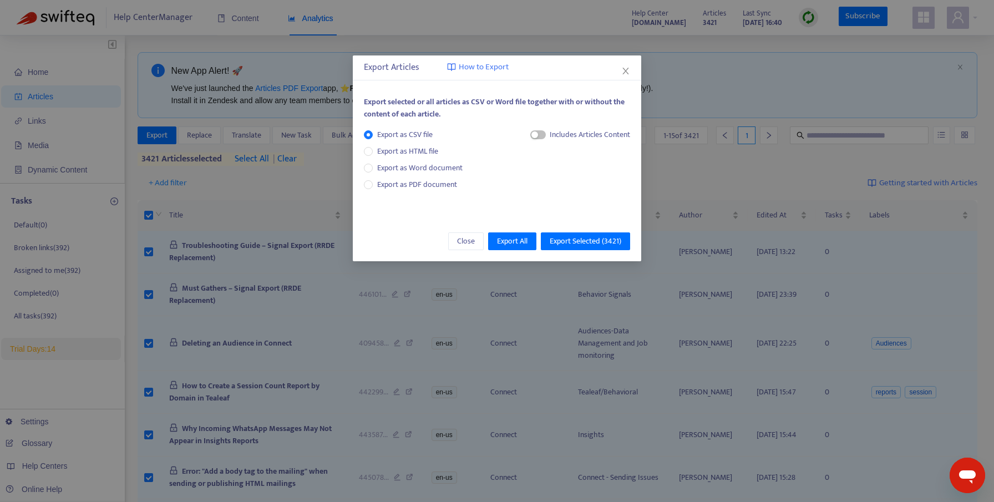
click at [542, 138] on div "Includes Articles Content" at bounding box center [580, 139] width 100 height 21
click at [541, 137] on span "button" at bounding box center [538, 134] width 16 height 9
click at [400, 171] on span "Export as Word document" at bounding box center [420, 168] width 94 height 12
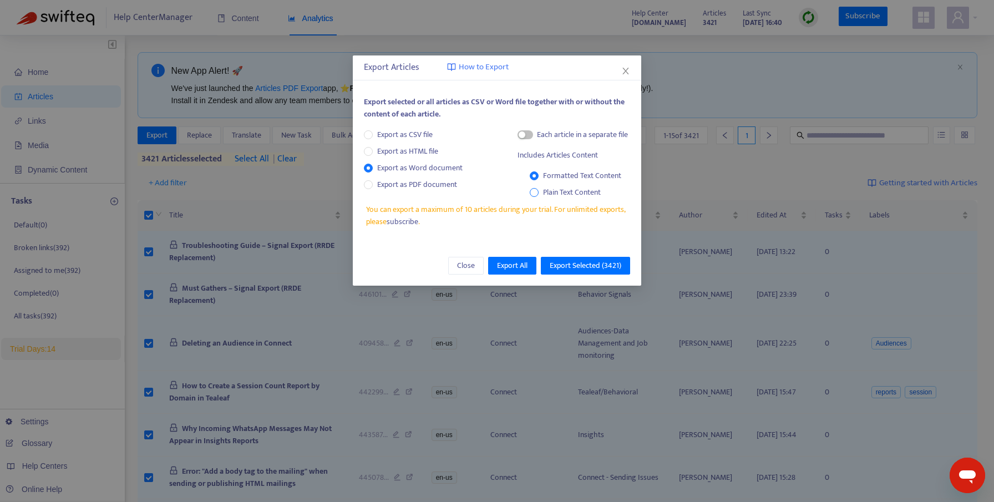
click at [562, 195] on span "Plain Text Content" at bounding box center [572, 192] width 67 height 12
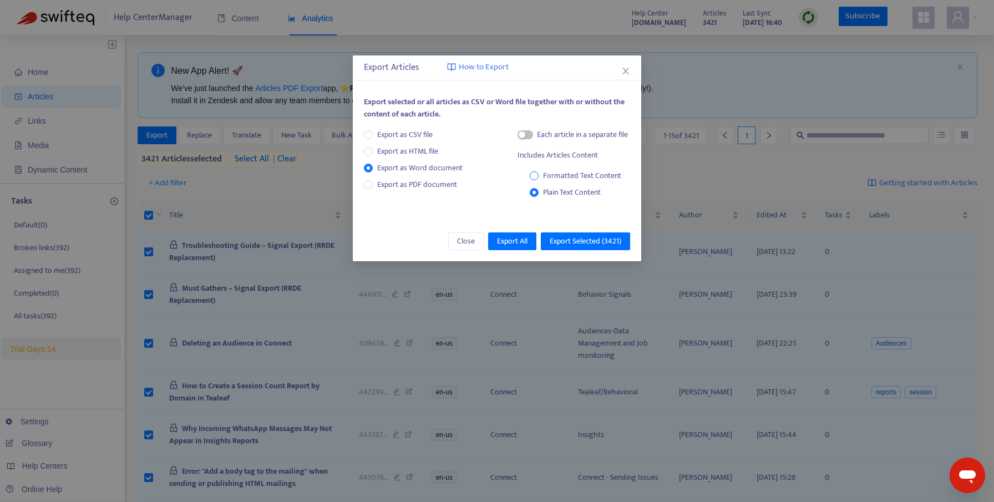
click at [579, 177] on span "Formatted Text Content" at bounding box center [582, 175] width 78 height 13
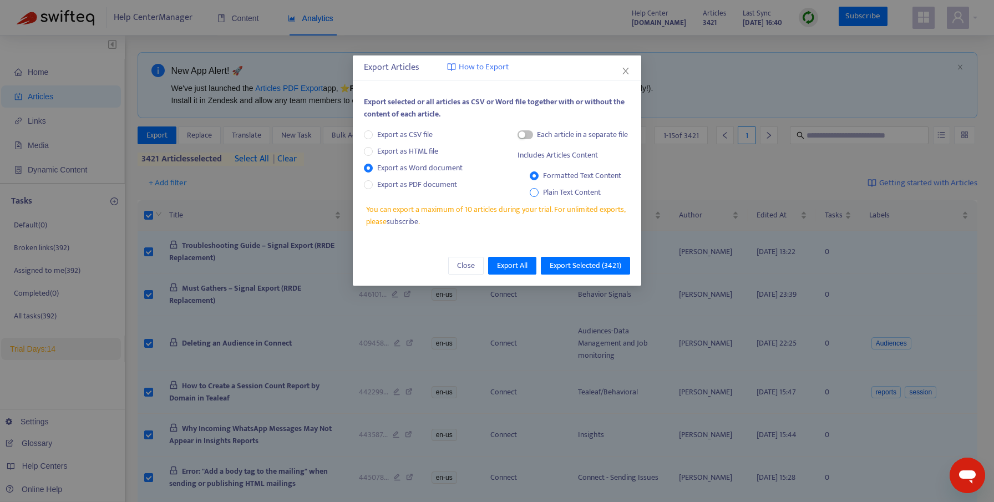
click at [578, 187] on span "Plain Text Content" at bounding box center [572, 192] width 67 height 12
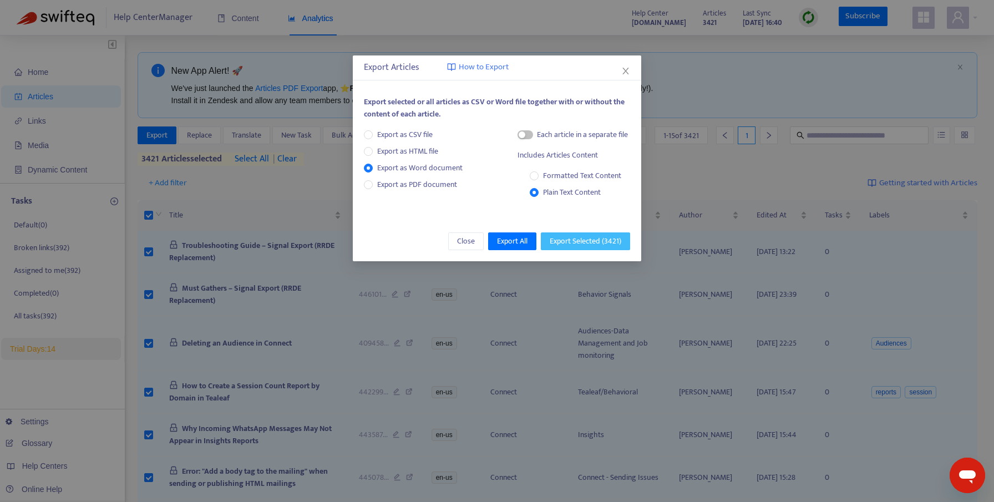
click at [567, 240] on span "Export Selected ( 3421 )" at bounding box center [586, 241] width 72 height 12
click at [567, 240] on div "Export Articles How to Export Export selected or all articles as CSV or Word fi…" at bounding box center [497, 251] width 994 height 502
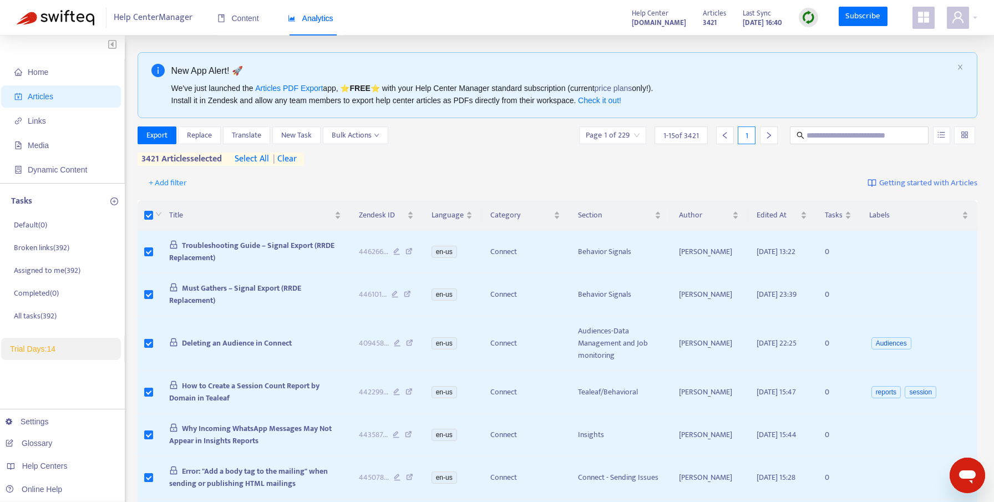
click at [255, 158] on span "select all" at bounding box center [252, 159] width 34 height 13
click at [374, 133] on icon "down" at bounding box center [377, 136] width 6 height 6
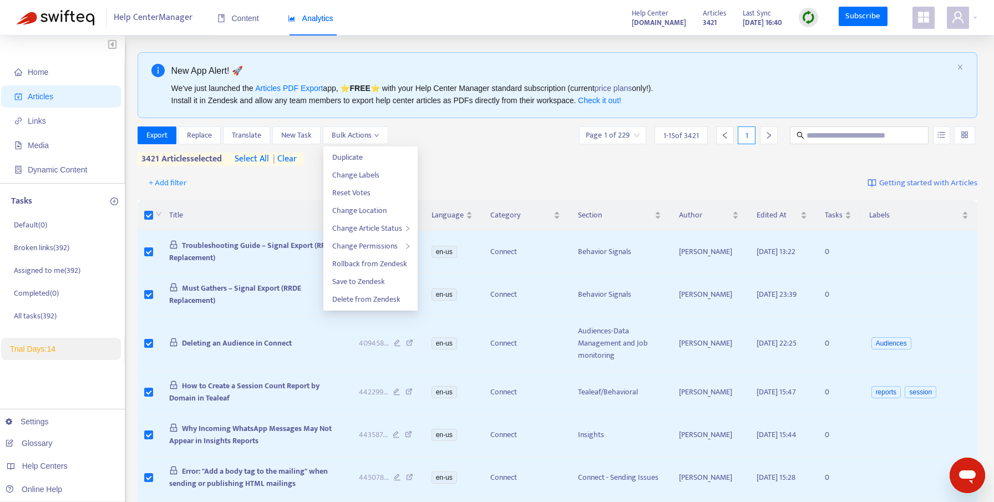
click at [457, 149] on div "Export Replace Translate New Task Bulk Actions Page 1 of 229 1 - 15 of 3421 1 3…" at bounding box center [558, 145] width 840 height 39
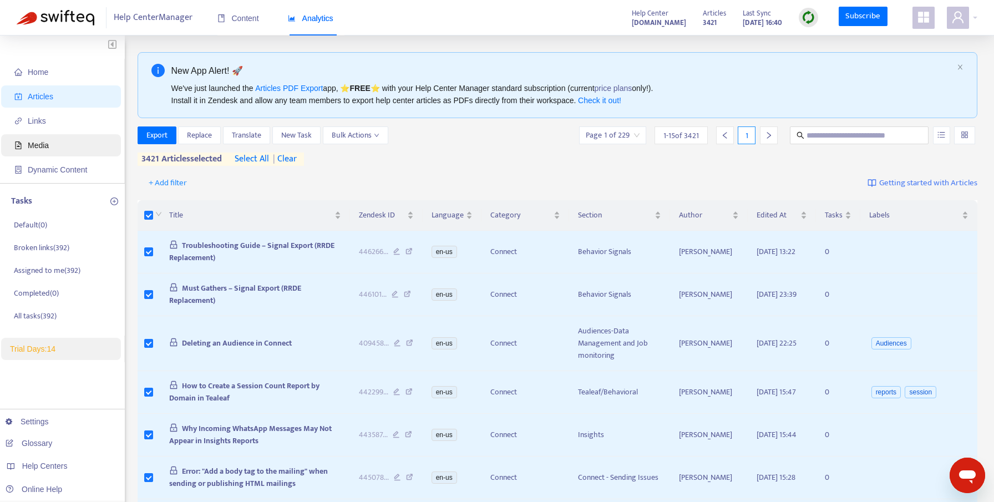
click at [50, 145] on span "Media" at bounding box center [63, 145] width 98 height 22
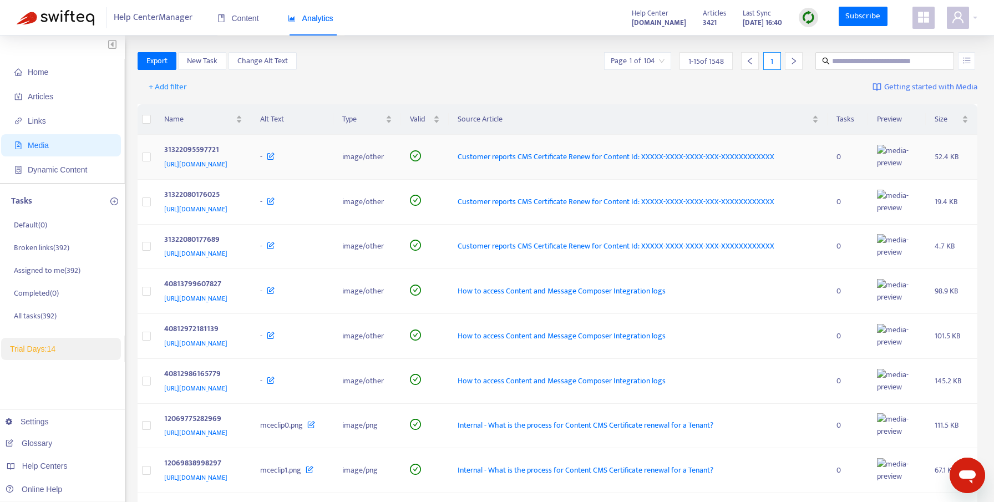
click at [227, 161] on span "https://supportacoustic.zendesk.com/hc/article_attachments/31322095597721" at bounding box center [195, 164] width 63 height 11
click at [48, 99] on span "Articles" at bounding box center [41, 96] width 26 height 9
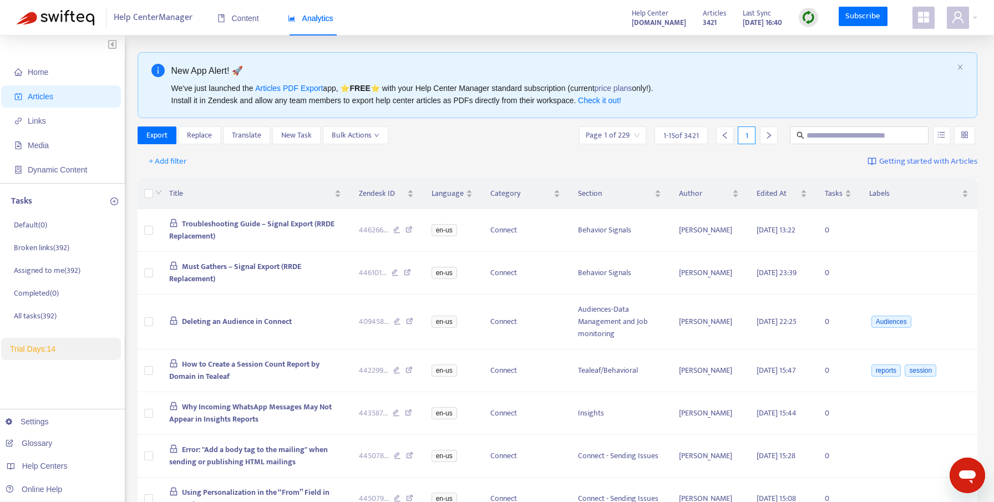
click at [623, 23] on div "Help Center supportacoustic.zendesk.com Articles 3421 Last Sync Sep 11, 2025 16…" at bounding box center [800, 18] width 354 height 22
click at [632, 23] on strong "[DOMAIN_NAME]" at bounding box center [659, 23] width 54 height 12
click at [955, 26] on span at bounding box center [958, 18] width 22 height 22
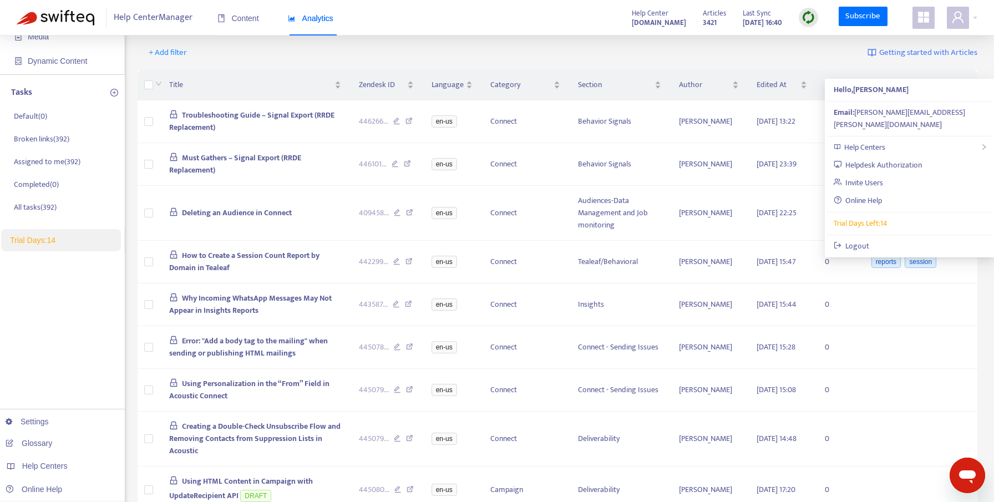
scroll to position [158, 0]
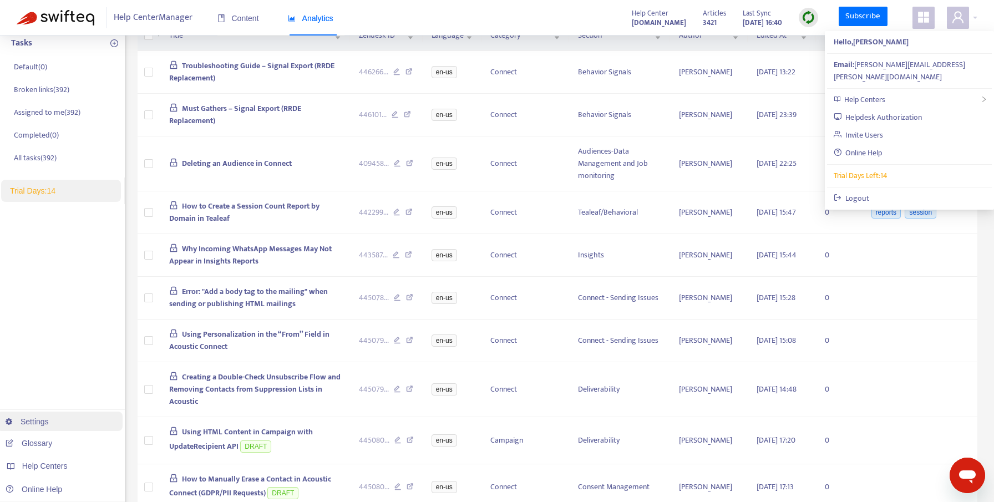
click at [41, 426] on link "Settings" at bounding box center [27, 421] width 43 height 9
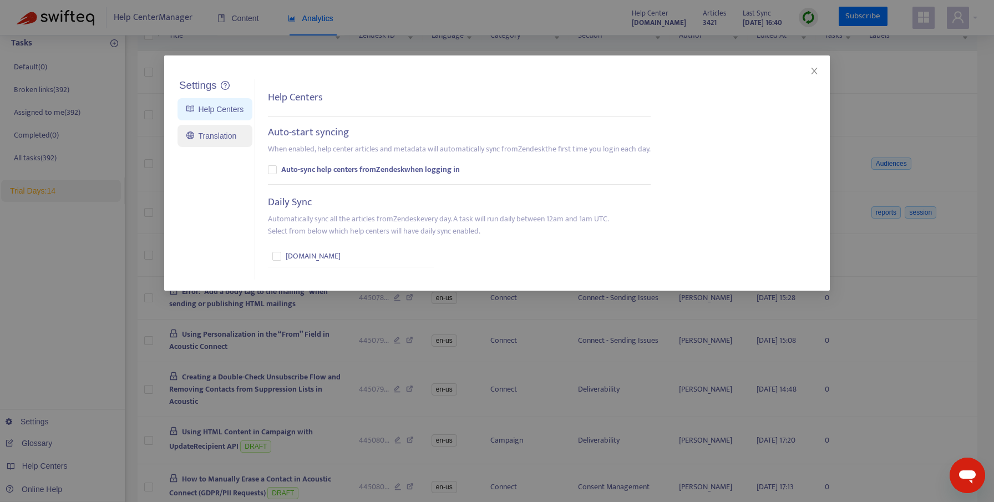
click at [225, 140] on link "Translation" at bounding box center [211, 135] width 50 height 9
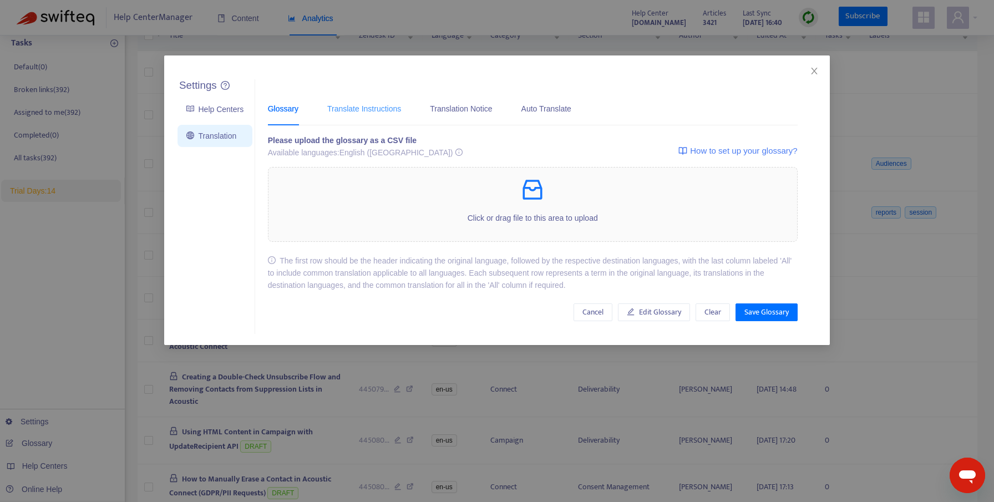
click at [364, 119] on div "Translate Instructions" at bounding box center [364, 109] width 74 height 34
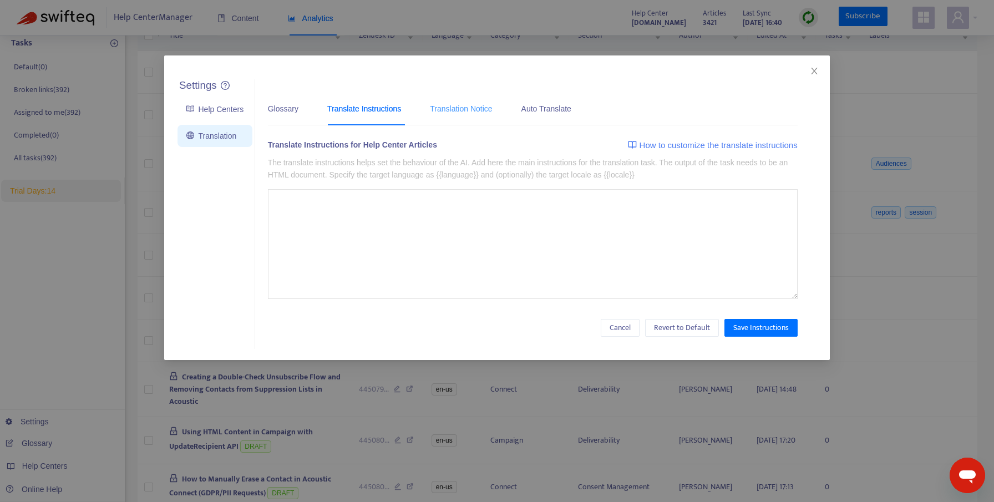
type textarea "**********"
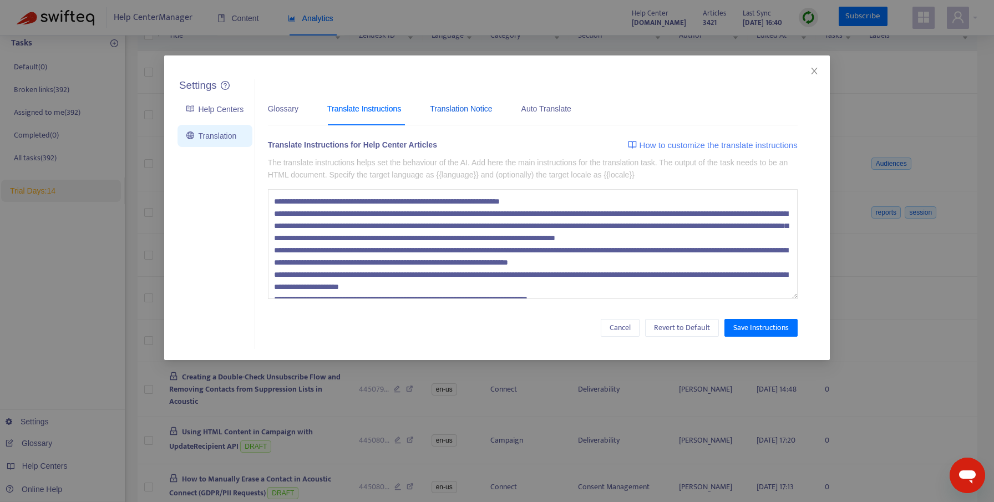
click at [475, 112] on div "Translation Notice" at bounding box center [461, 109] width 62 height 12
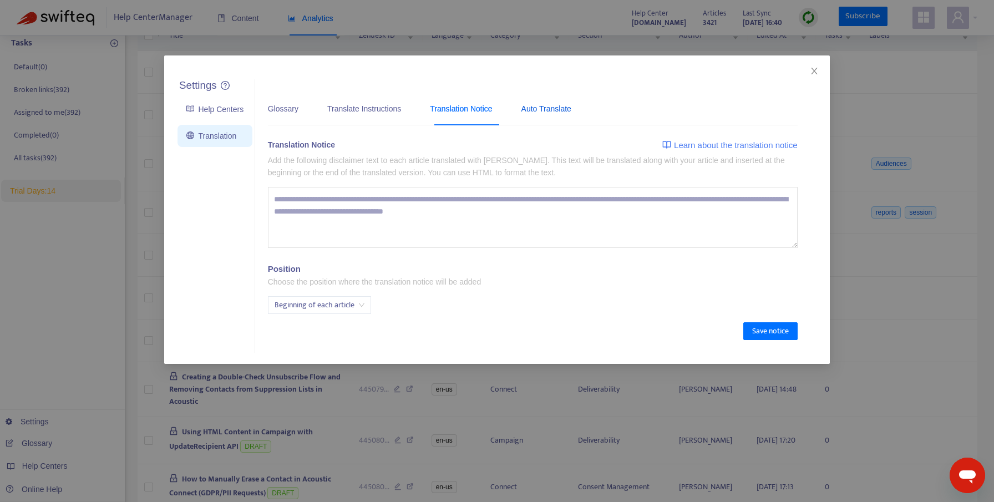
click at [559, 109] on div "Auto Translate" at bounding box center [546, 109] width 50 height 12
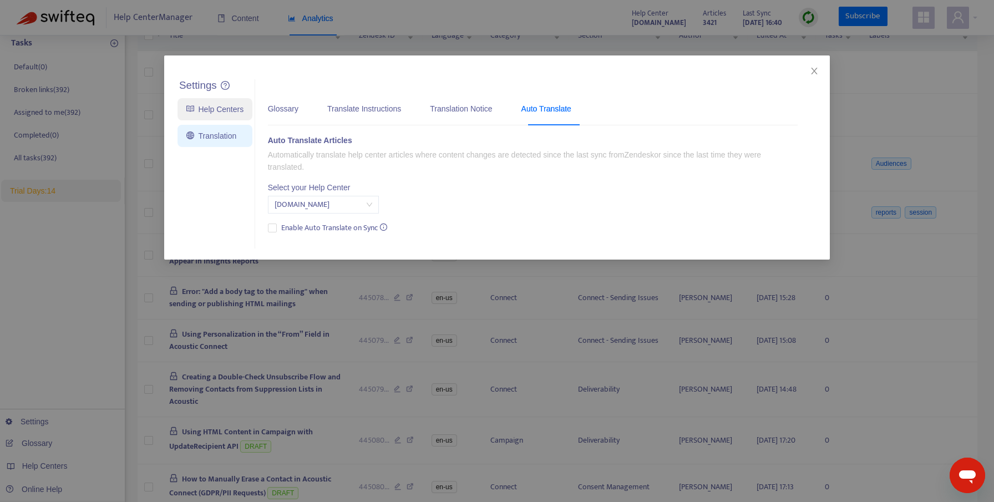
click at [195, 111] on link "Help Centers" at bounding box center [214, 109] width 57 height 9
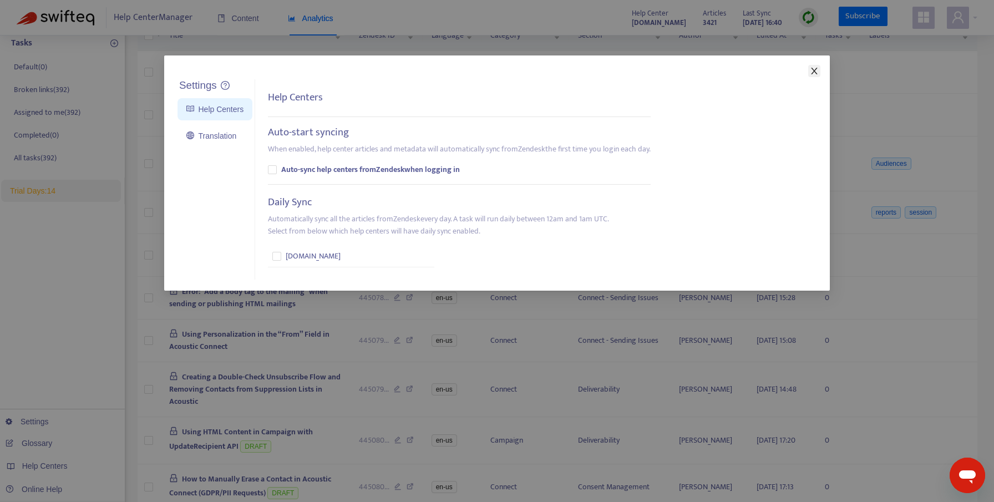
click at [812, 70] on icon "close" at bounding box center [814, 71] width 9 height 9
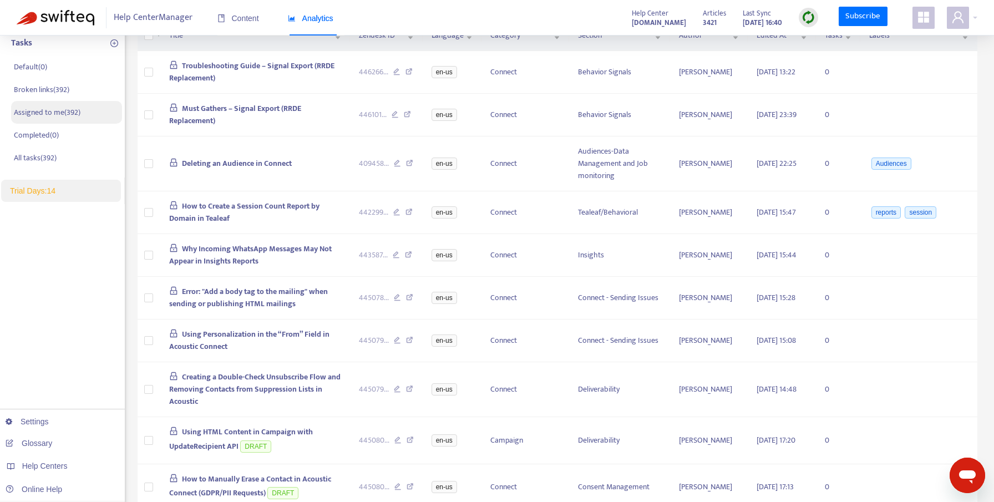
click at [45, 117] on p "Assigned to me ( 392 )" at bounding box center [47, 112] width 67 height 12
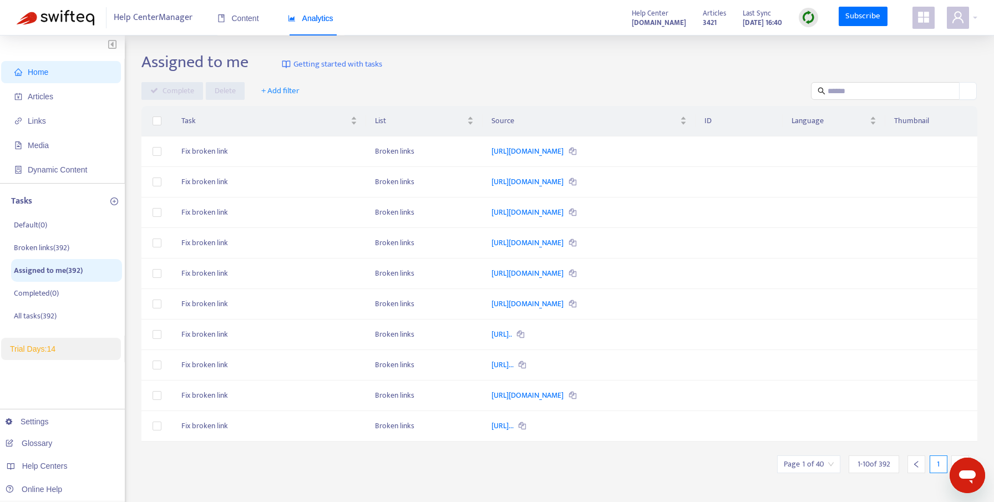
click at [160, 114] on th at bounding box center [156, 121] width 31 height 31
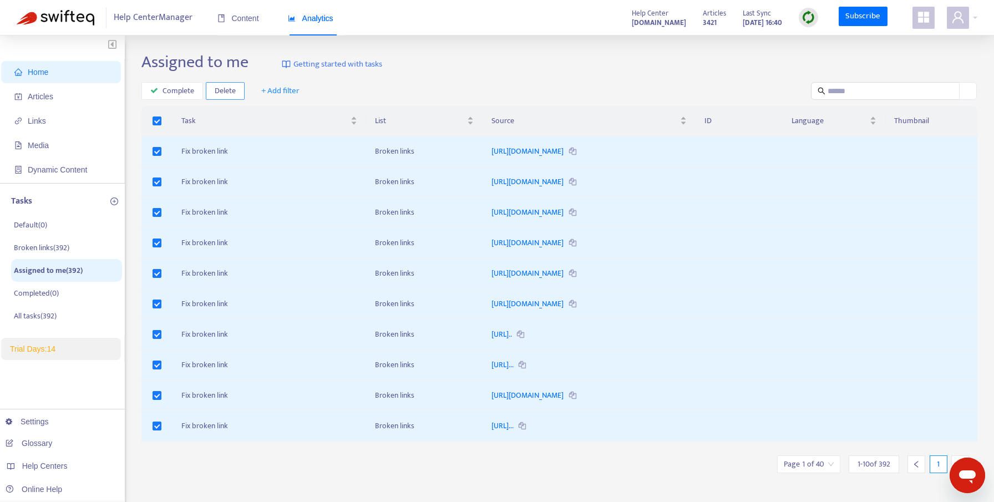
click at [221, 88] on span "Delete" at bounding box center [225, 91] width 21 height 12
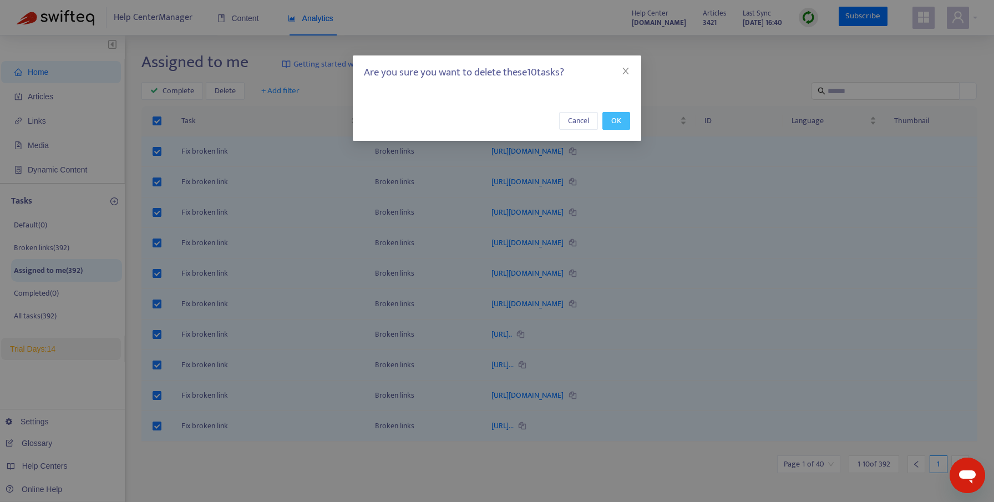
click at [613, 128] on button "OK" at bounding box center [616, 121] width 28 height 18
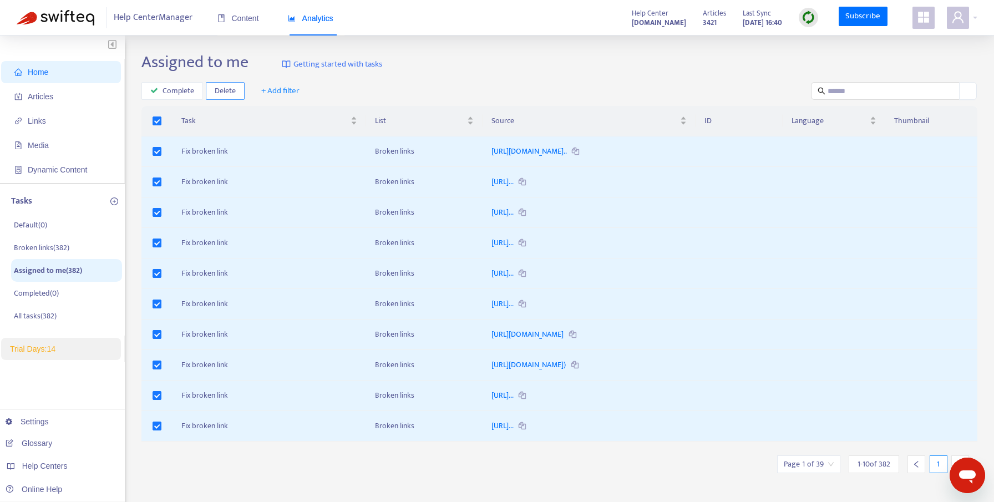
click at [234, 86] on span "Delete" at bounding box center [225, 91] width 21 height 12
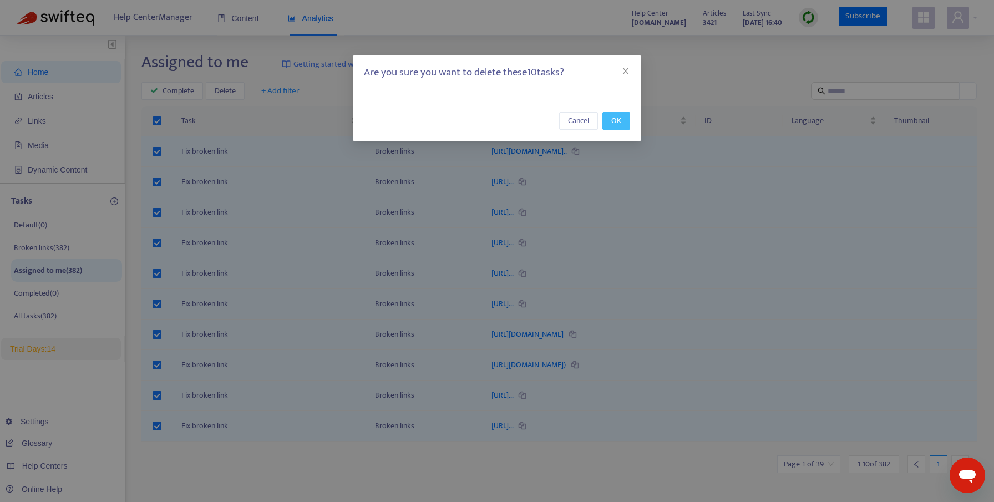
click at [621, 119] on button "OK" at bounding box center [616, 121] width 28 height 18
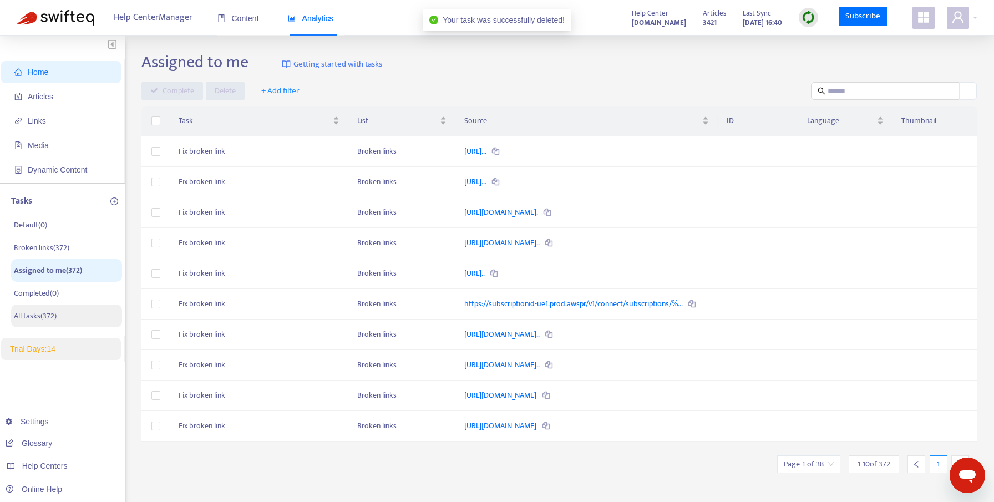
click at [52, 311] on p "All tasks ( 372 )" at bounding box center [35, 316] width 43 height 12
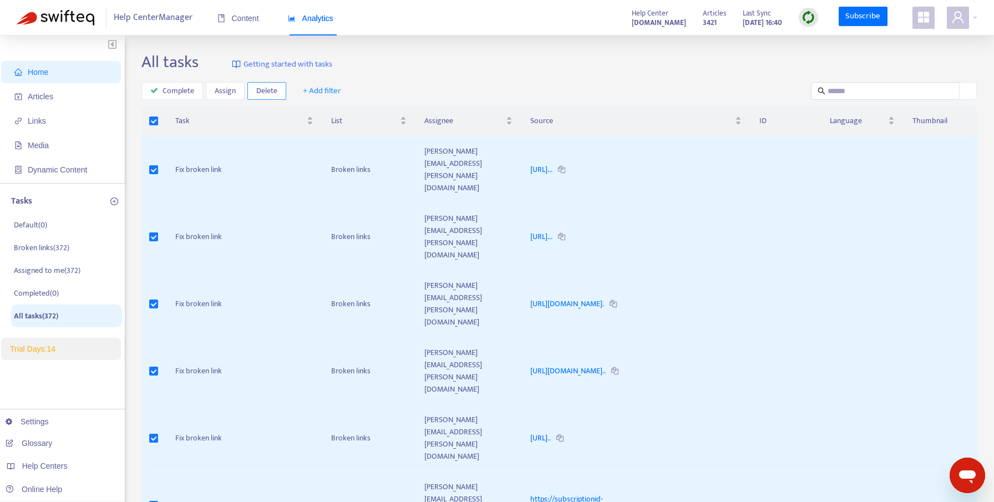
click at [263, 88] on span "Delete" at bounding box center [266, 91] width 21 height 12
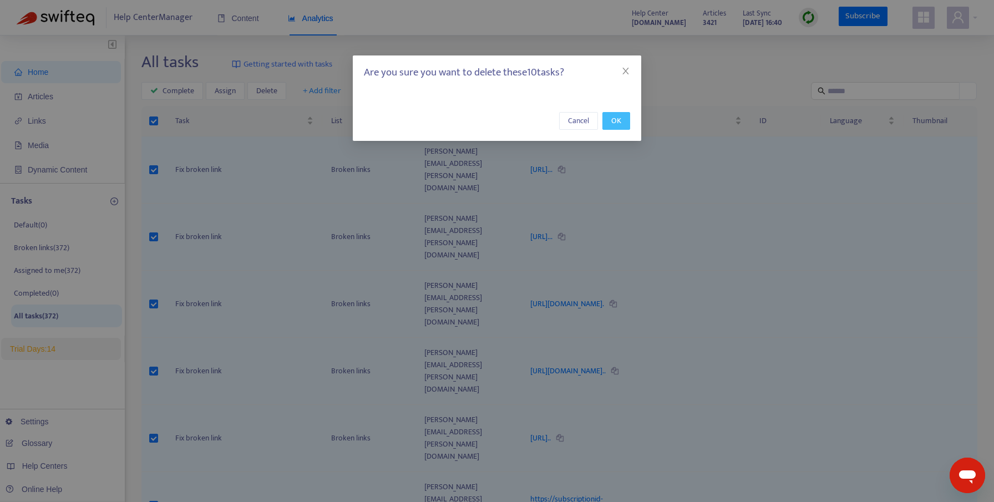
click at [615, 119] on span "OK" at bounding box center [616, 121] width 10 height 12
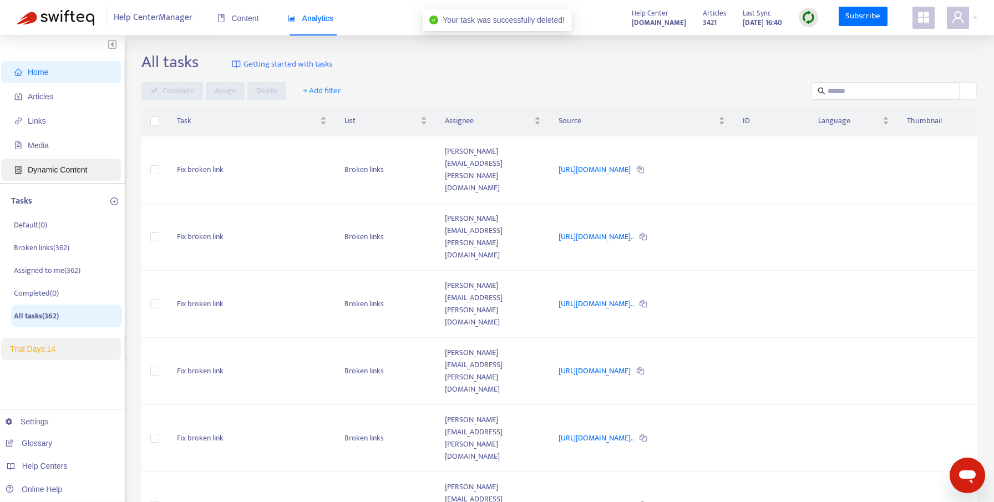
click at [79, 171] on span "Dynamic Content" at bounding box center [57, 169] width 59 height 9
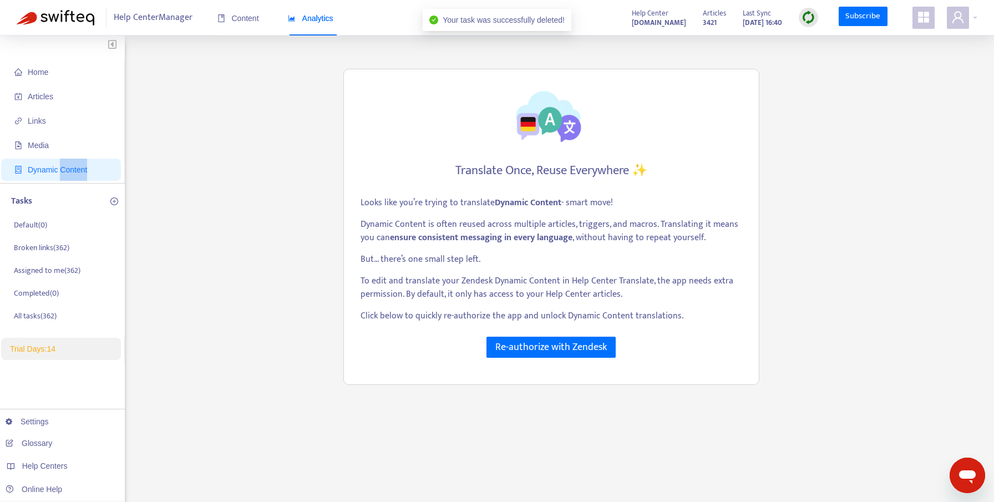
click at [79, 171] on span "Dynamic Content" at bounding box center [57, 169] width 59 height 9
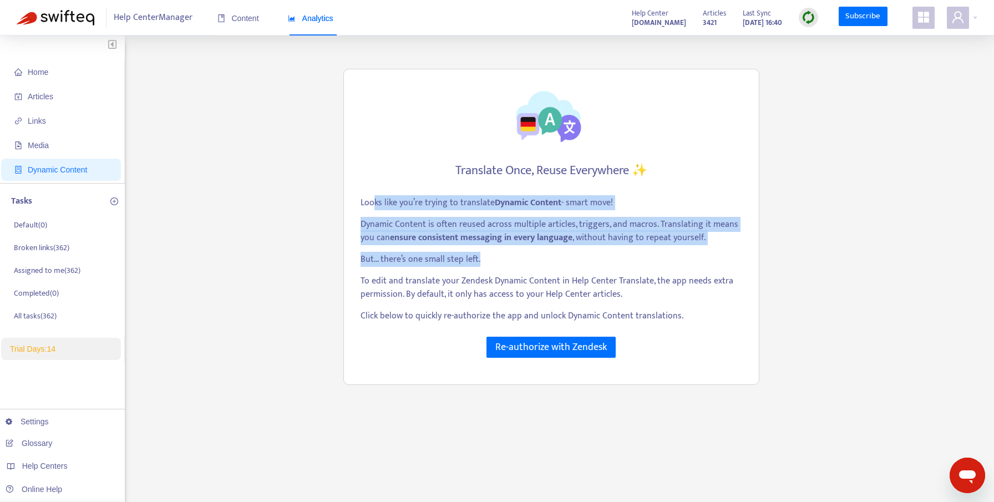
drag, startPoint x: 372, startPoint y: 200, endPoint x: 559, endPoint y: 277, distance: 202.2
click at [559, 277] on div "Looks like you’re trying to translate Dynamic Content - smart move! Dynamic Con…" at bounding box center [552, 263] width 382 height 135
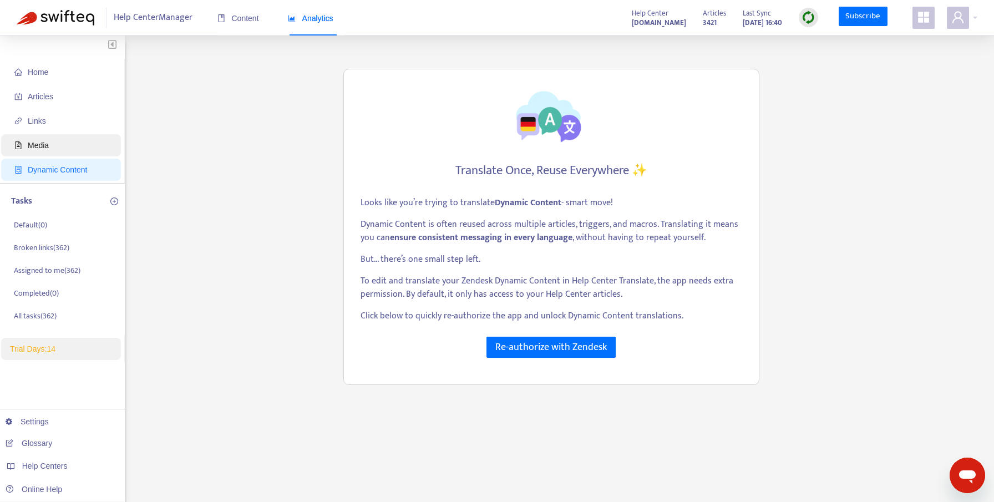
click at [64, 141] on span "Media" at bounding box center [63, 145] width 98 height 22
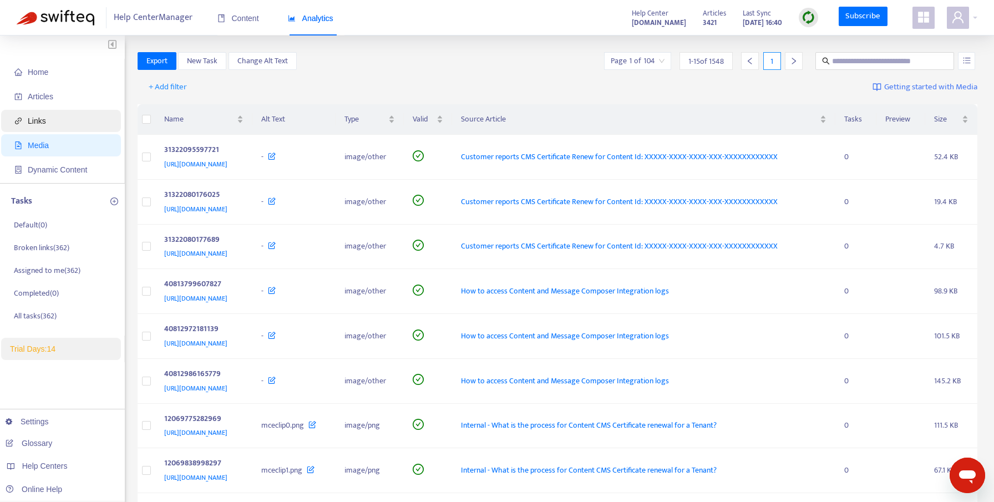
click at [64, 125] on span "Links" at bounding box center [63, 121] width 98 height 22
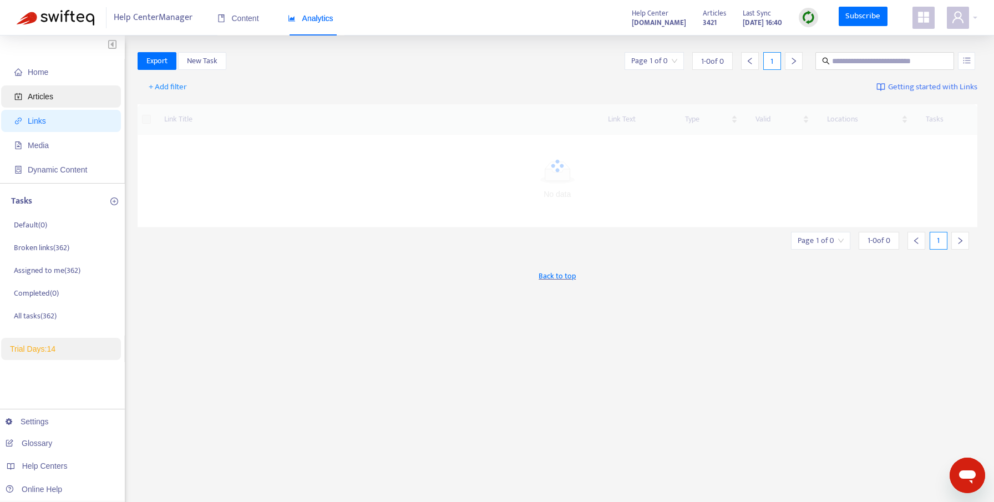
click at [66, 95] on span "Articles" at bounding box center [63, 96] width 98 height 22
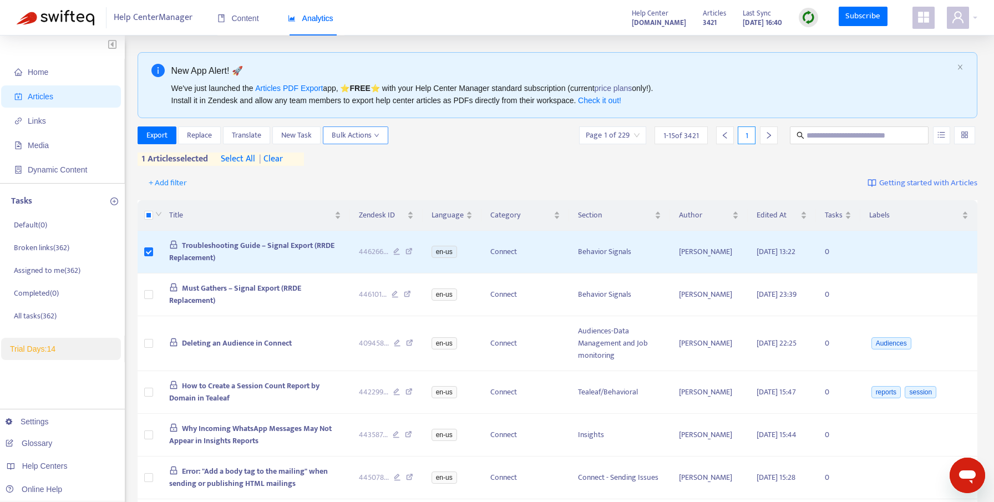
click at [373, 138] on span "Bulk Actions" at bounding box center [356, 135] width 48 height 12
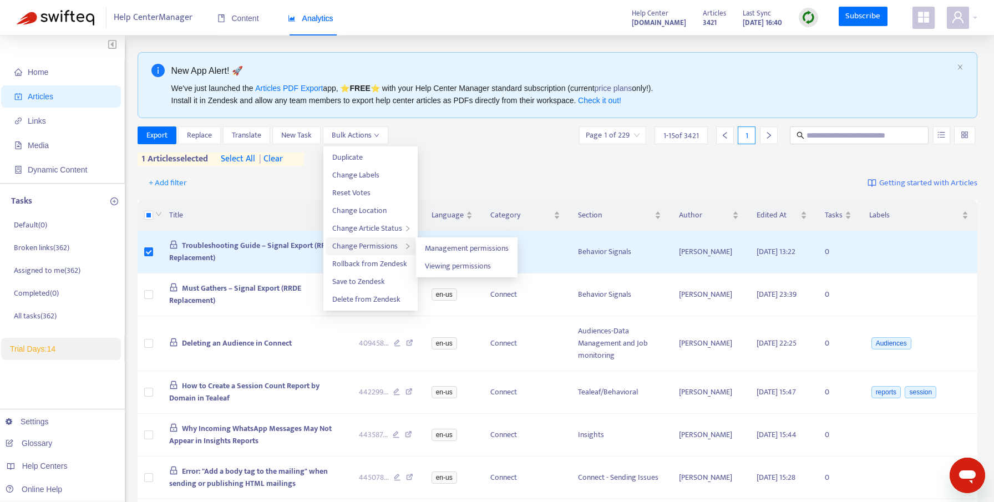
click at [407, 237] on div "Change Permissions" at bounding box center [371, 246] width 90 height 18
click at [448, 255] on li "Management permissions" at bounding box center [466, 249] width 97 height 18
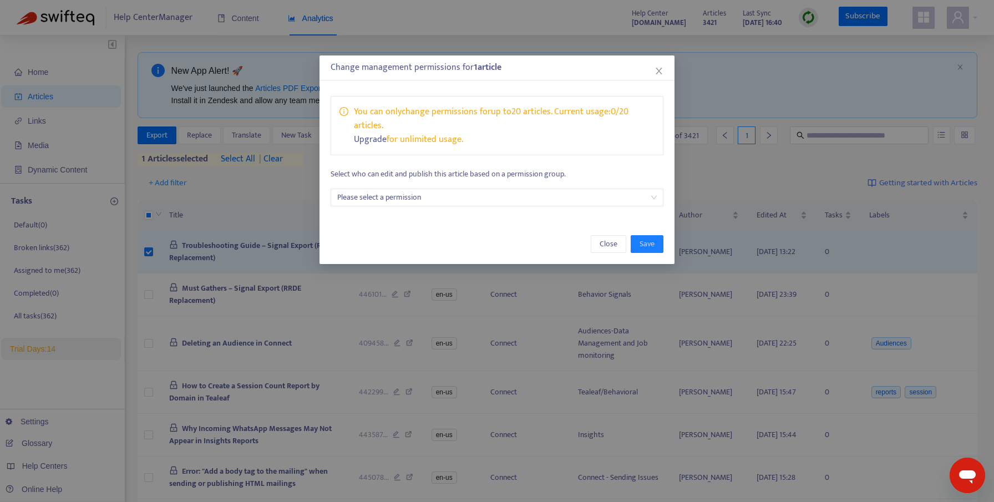
click at [390, 199] on input "search" at bounding box center [496, 197] width 319 height 17
click at [290, 198] on div "Change management permissions for 1 article You can only change permissions for…" at bounding box center [497, 251] width 994 height 502
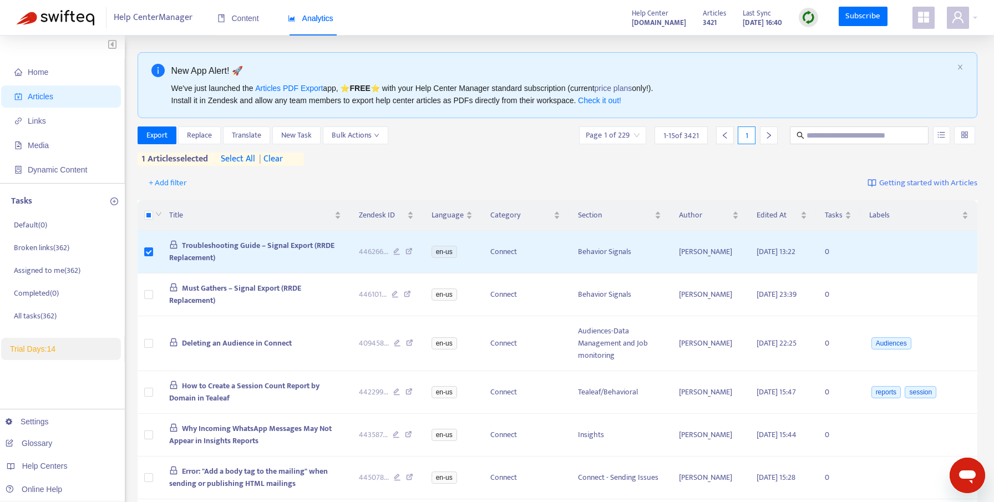
click at [263, 24] on div "Content Analytics" at bounding box center [280, 19] width 127 height 34
click at [250, 18] on span "Content" at bounding box center [238, 18] width 42 height 9
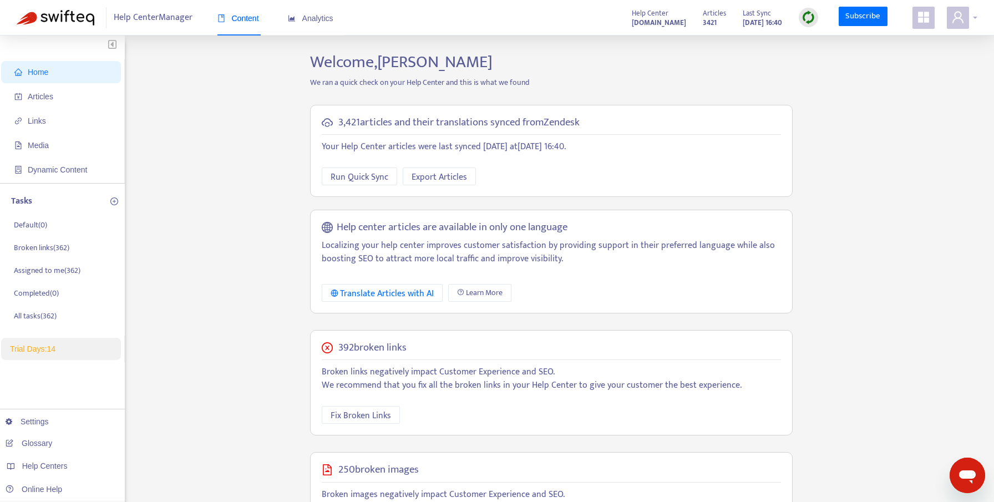
click at [952, 23] on icon "user" at bounding box center [957, 17] width 13 height 13
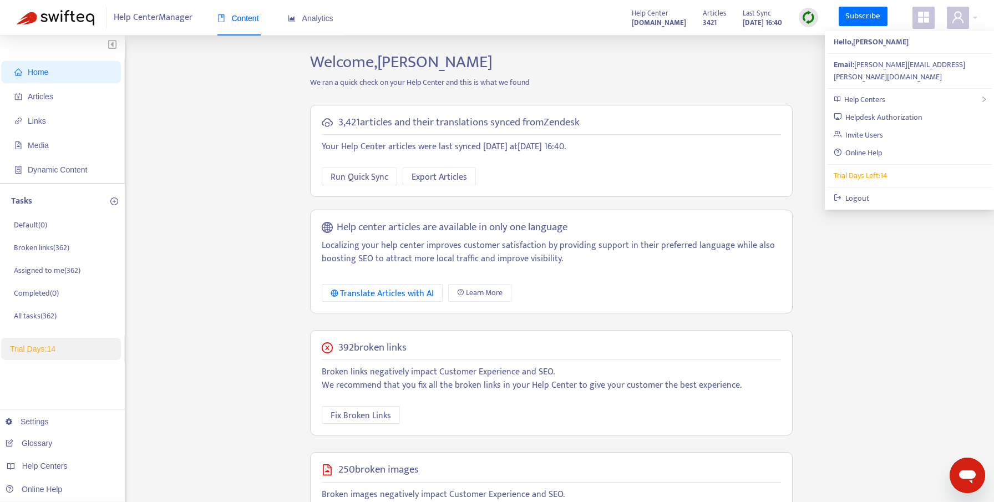
click at [854, 279] on div "Home Articles Links Media Dynamic Content Tasks Default ( 0 ) Broken links ( 36…" at bounding box center [497, 376] width 961 height 649
